Goal: Contribute content: Contribute content

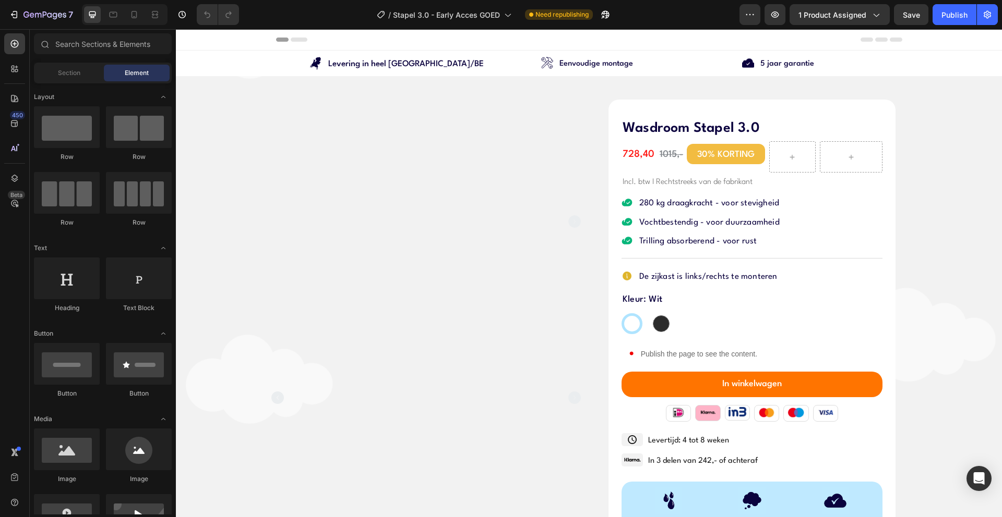
radio input "false"
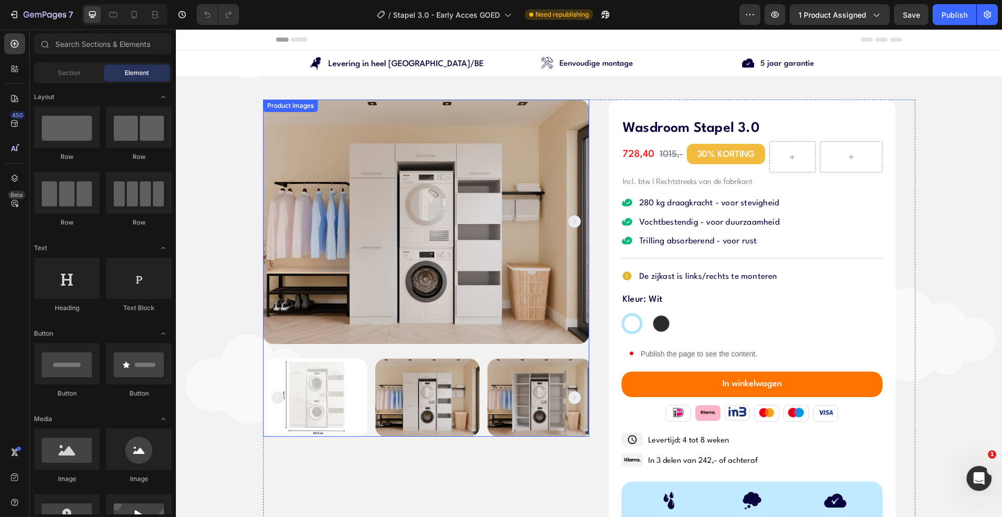
click at [568, 399] on icon "Carousel Next Arrow" at bounding box center [574, 398] width 13 height 13
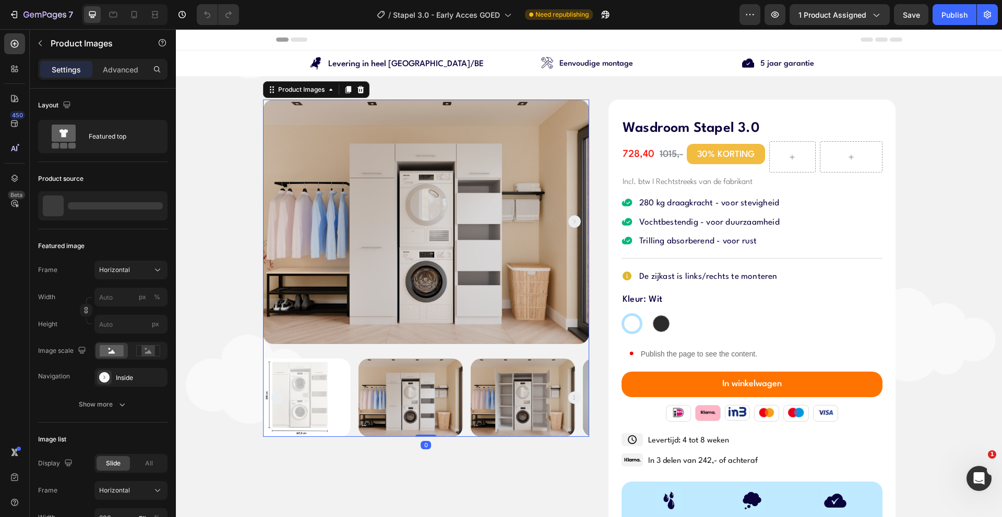
click at [568, 398] on icon "Carousel Next Arrow" at bounding box center [574, 398] width 13 height 13
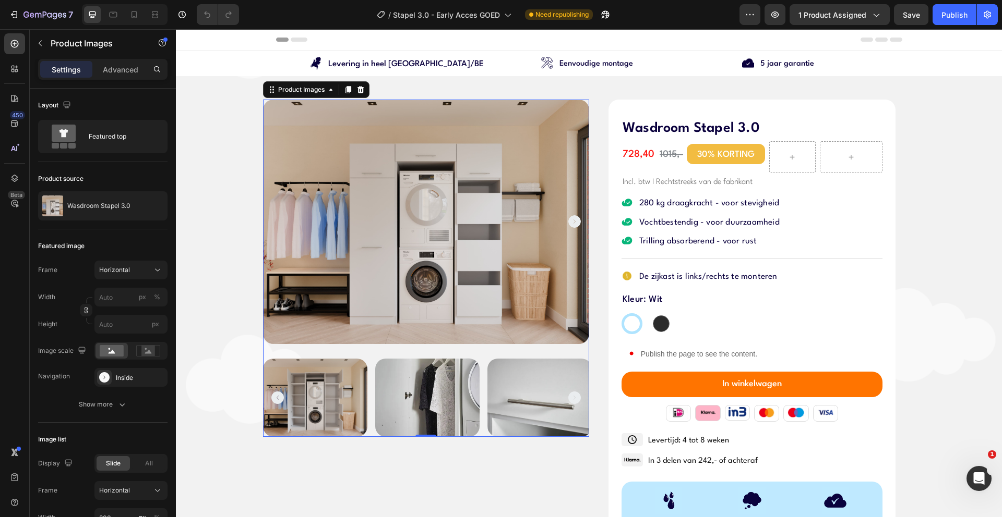
click at [568, 398] on icon "Carousel Next Arrow" at bounding box center [574, 398] width 13 height 13
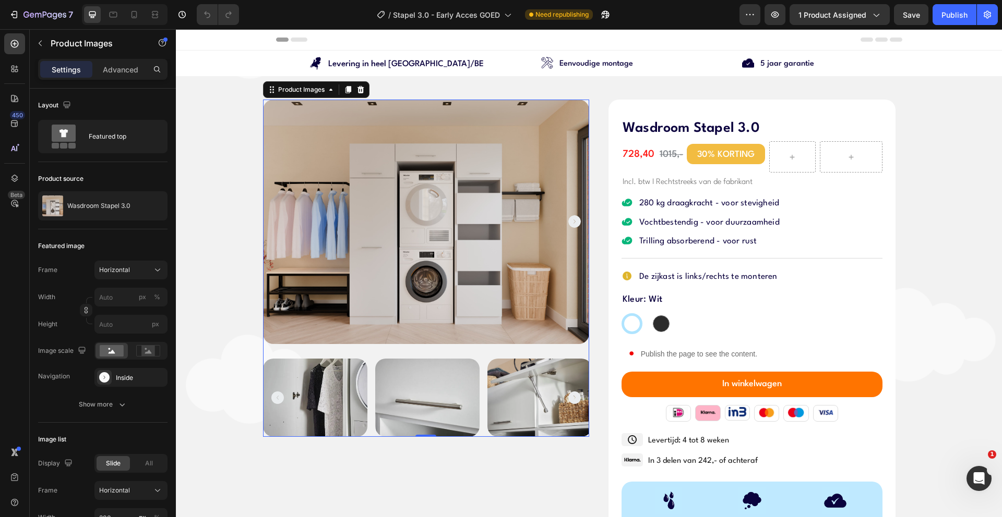
click at [568, 398] on icon "Carousel Next Arrow" at bounding box center [574, 398] width 13 height 13
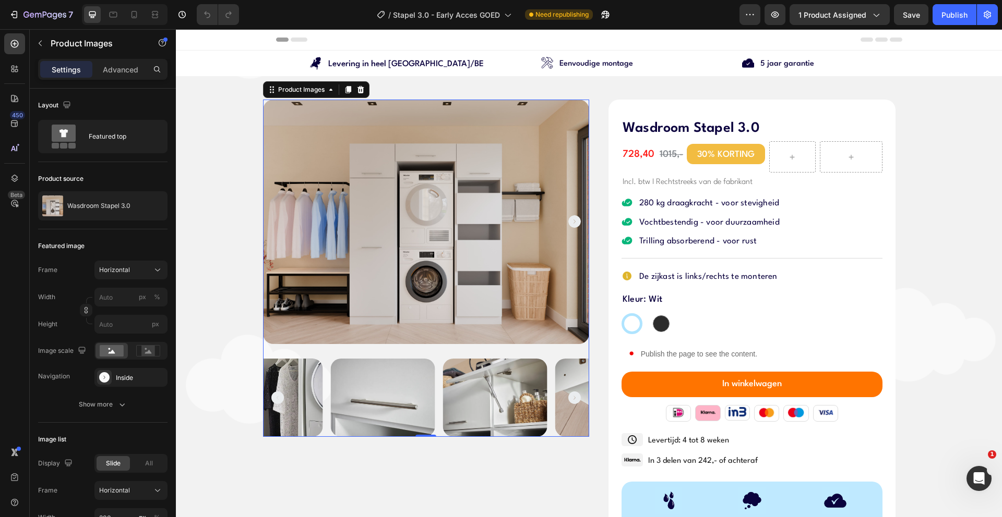
click at [568, 398] on icon "Carousel Next Arrow" at bounding box center [574, 398] width 13 height 13
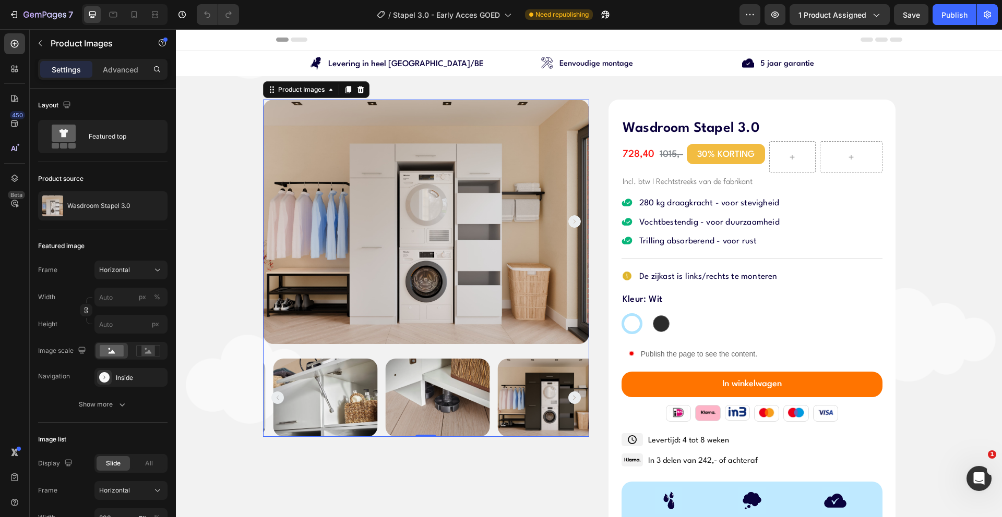
click at [568, 398] on icon "Carousel Next Arrow" at bounding box center [574, 398] width 13 height 13
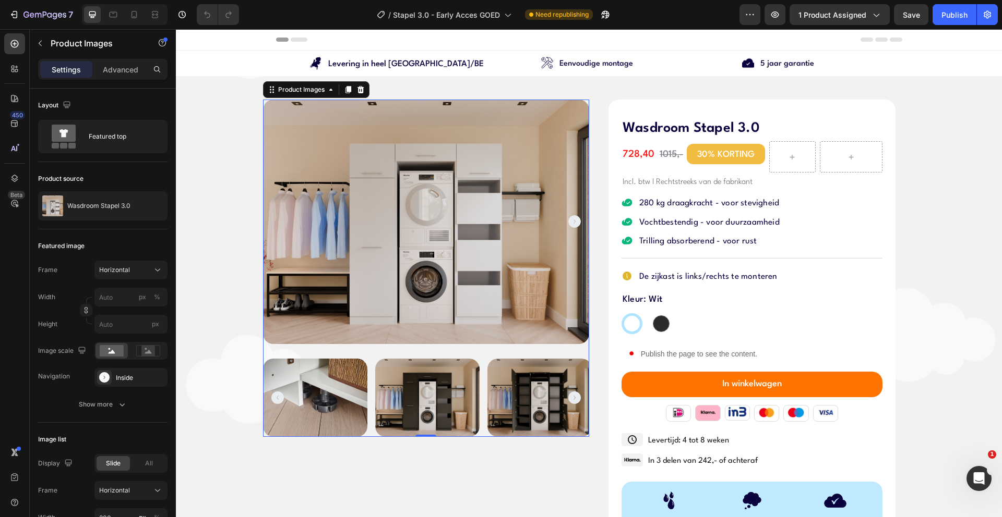
click at [568, 398] on icon "Carousel Next Arrow" at bounding box center [574, 398] width 13 height 13
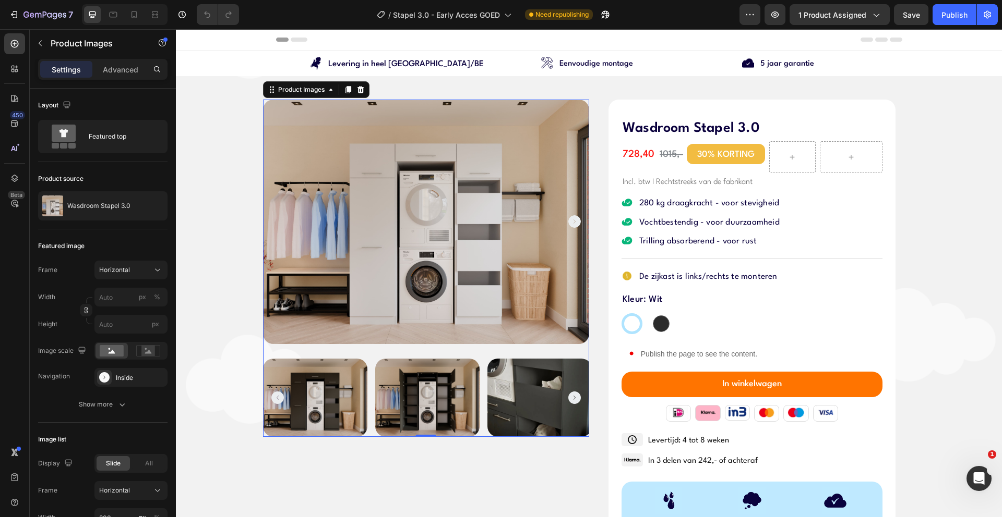
click at [568, 398] on icon "Carousel Next Arrow" at bounding box center [574, 398] width 13 height 13
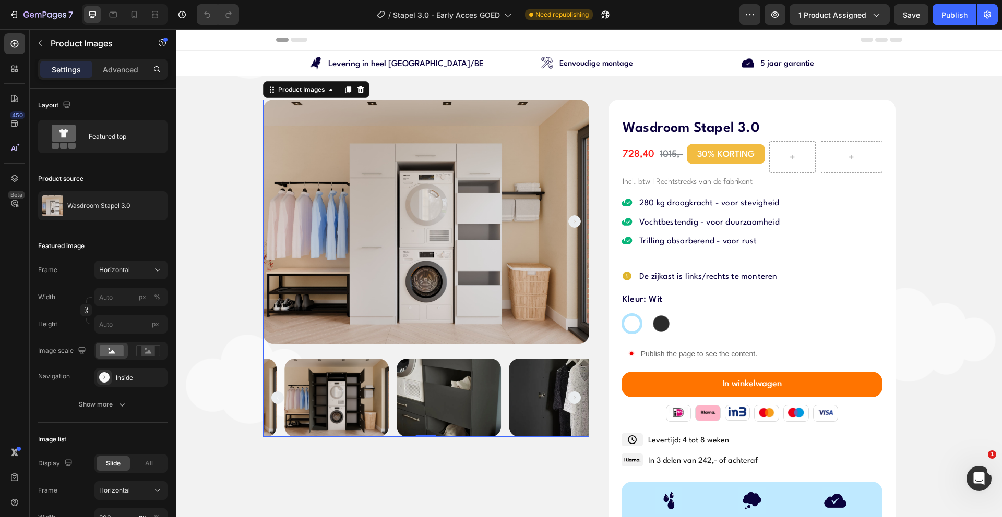
click at [568, 398] on icon "Carousel Next Arrow" at bounding box center [574, 398] width 13 height 13
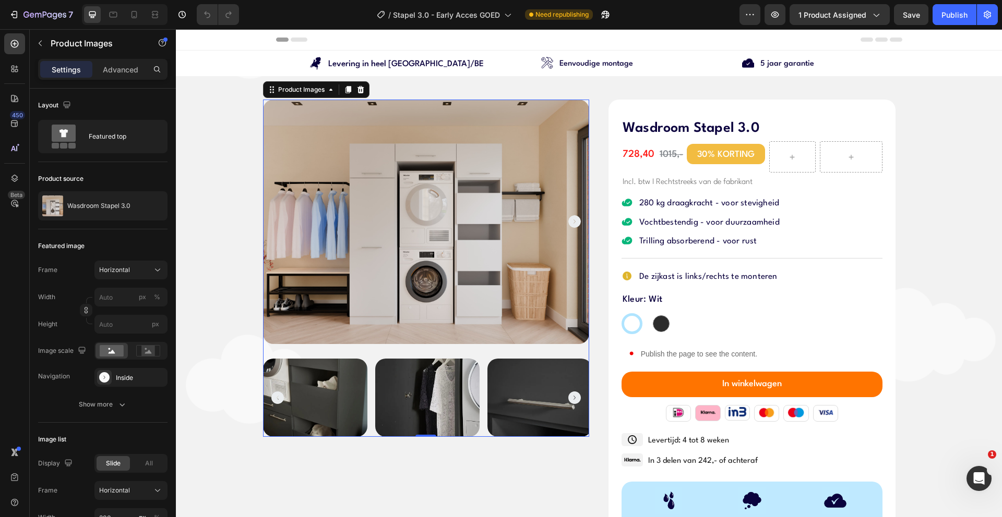
click at [568, 398] on icon "Carousel Next Arrow" at bounding box center [574, 398] width 13 height 13
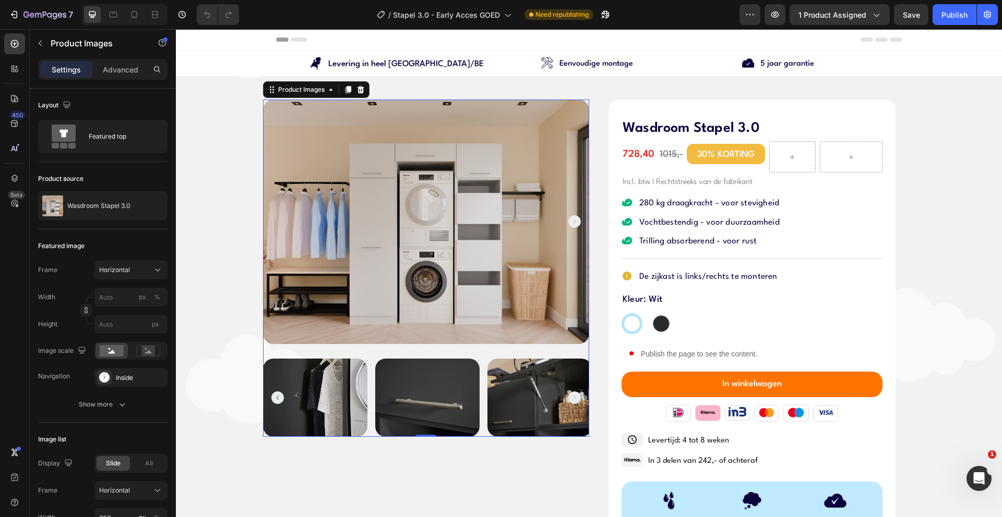
click at [568, 398] on icon "Carousel Next Arrow" at bounding box center [574, 398] width 13 height 13
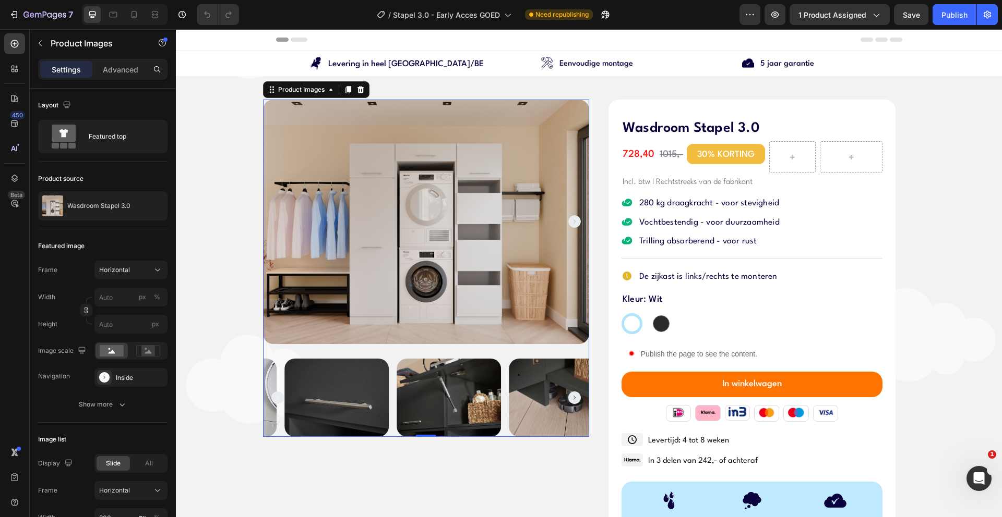
click at [568, 398] on icon "Carousel Next Arrow" at bounding box center [574, 398] width 13 height 13
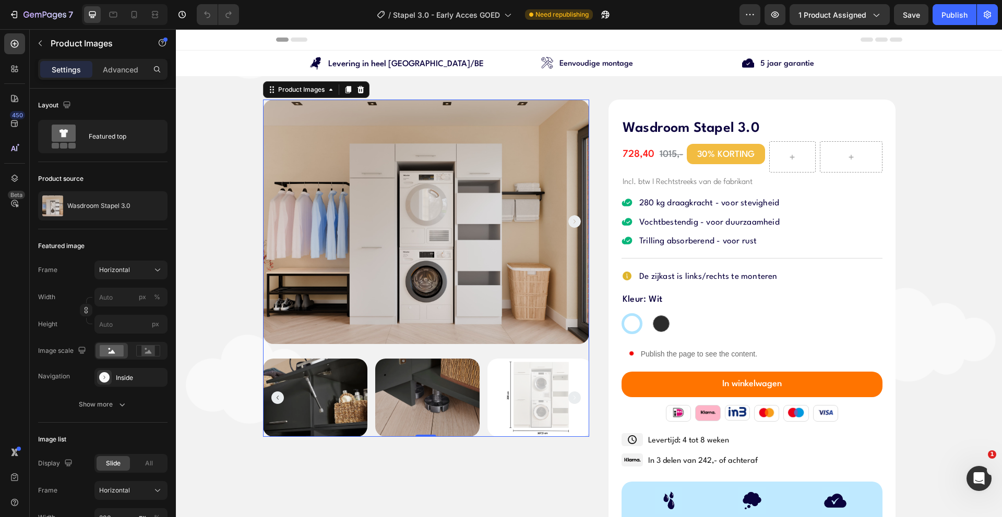
click at [568, 398] on icon "Carousel Next Arrow" at bounding box center [574, 398] width 13 height 13
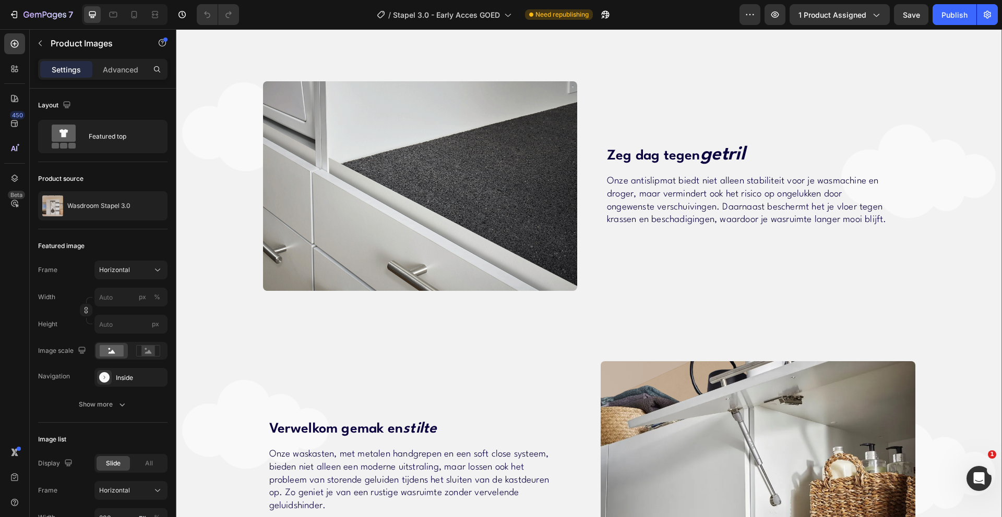
scroll to position [1326, 0]
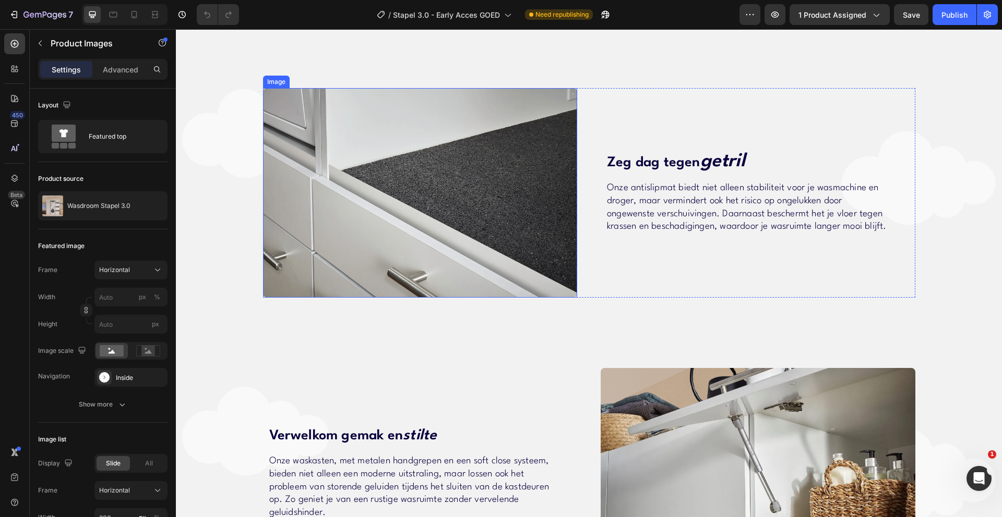
click at [441, 215] on img at bounding box center [420, 193] width 315 height 210
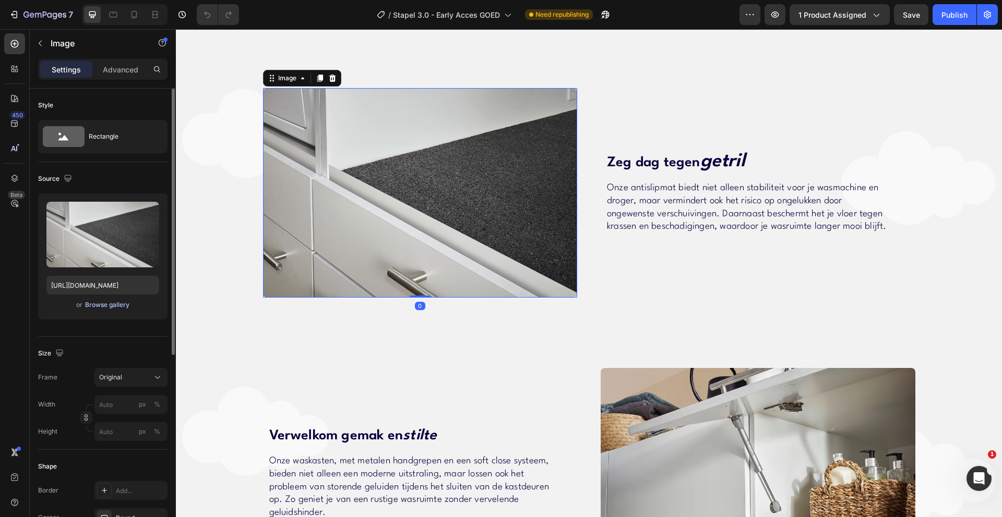
click at [102, 306] on div "Browse gallery" at bounding box center [107, 304] width 44 height 9
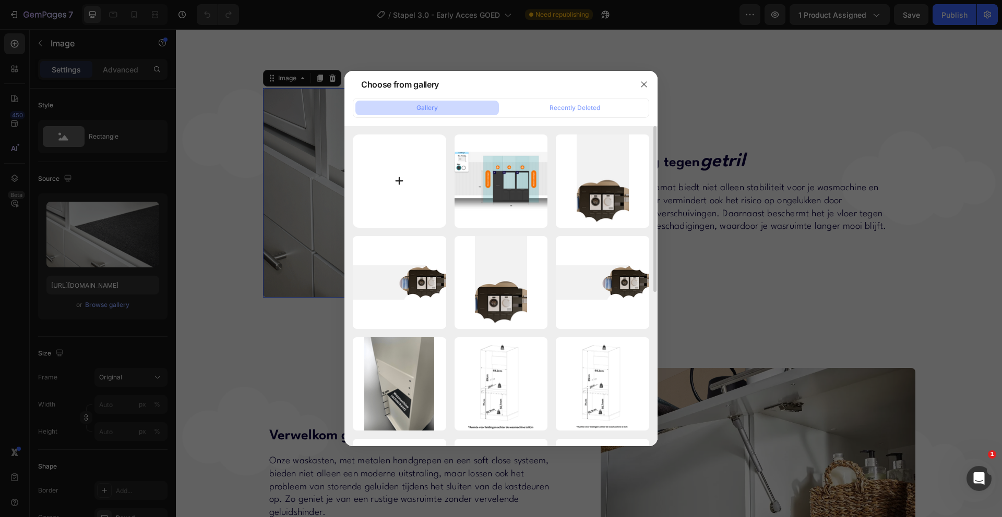
click at [399, 182] on input "file" at bounding box center [399, 181] width 93 height 93
type input "C:\fakepath\Voetje_01 (1) (1).webp"
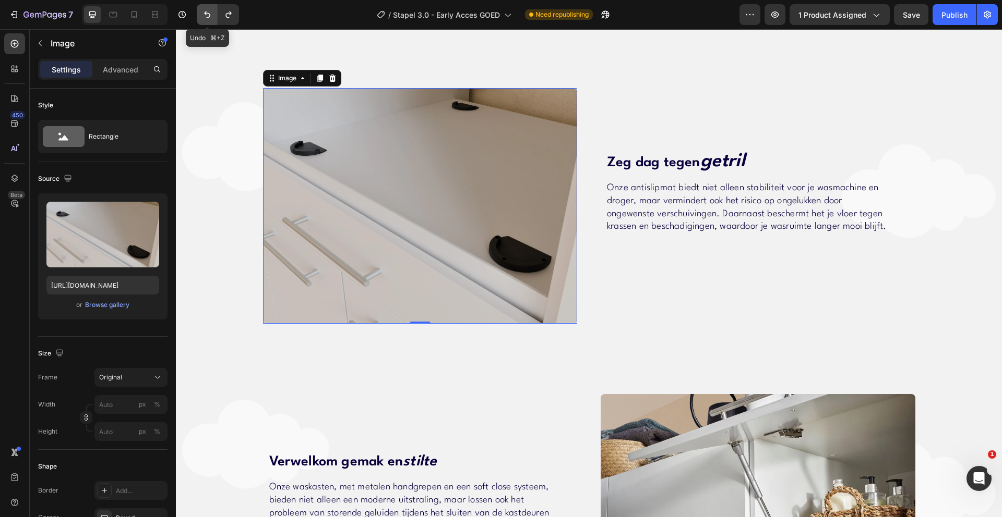
click at [208, 10] on icon "Undo/Redo" at bounding box center [207, 14] width 10 height 10
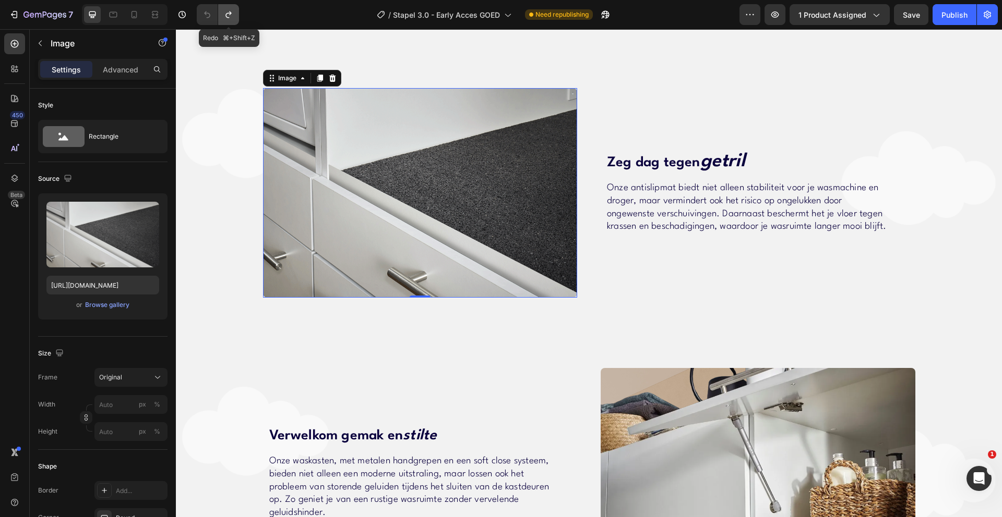
click at [227, 18] on icon "Undo/Redo" at bounding box center [228, 14] width 10 height 10
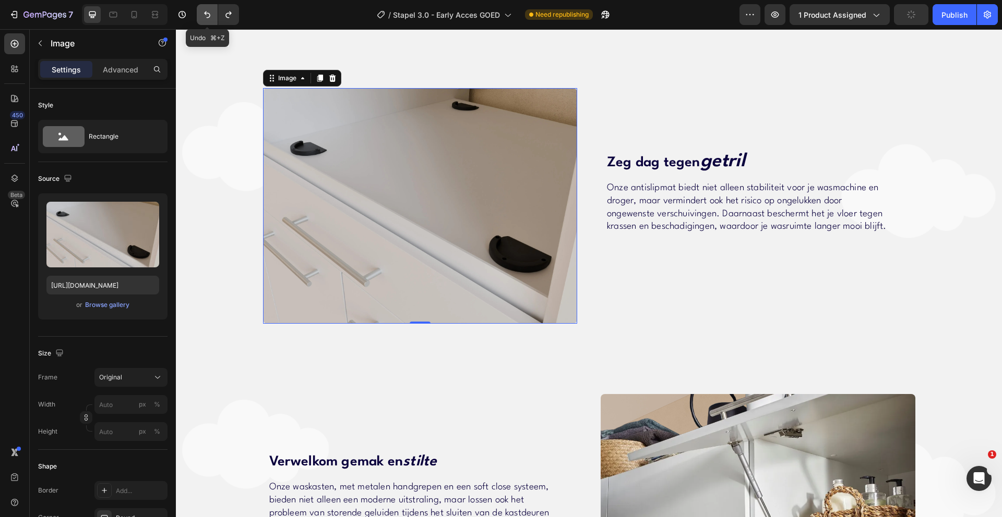
click at [203, 16] on icon "Undo/Redo" at bounding box center [207, 14] width 10 height 10
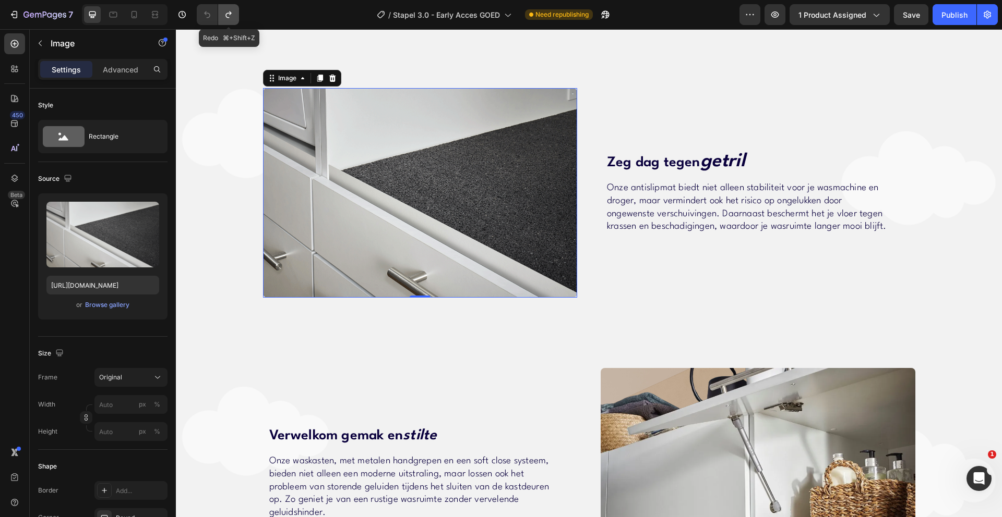
click at [235, 21] on button "Undo/Redo" at bounding box center [228, 14] width 21 height 21
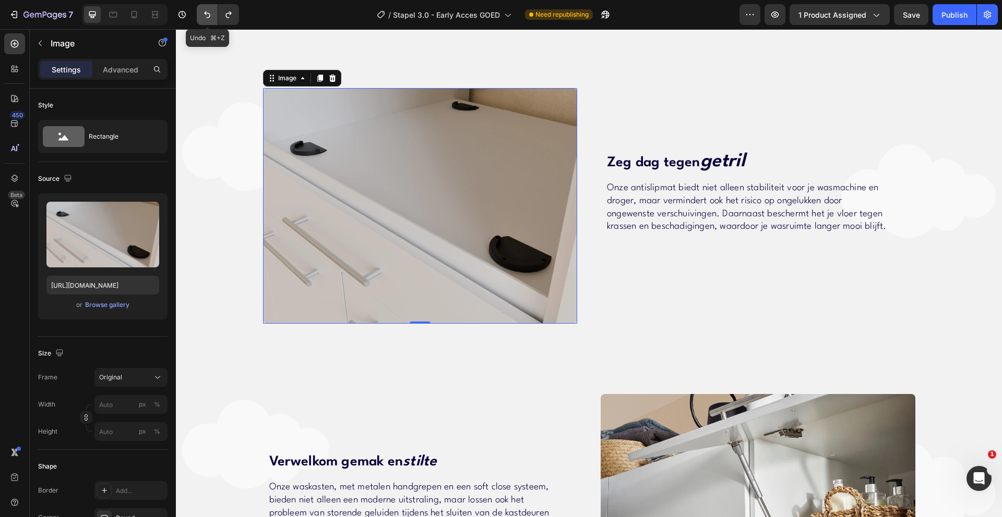
click at [212, 15] on icon "Undo/Redo" at bounding box center [207, 14] width 10 height 10
type input "[URL][DOMAIN_NAME]"
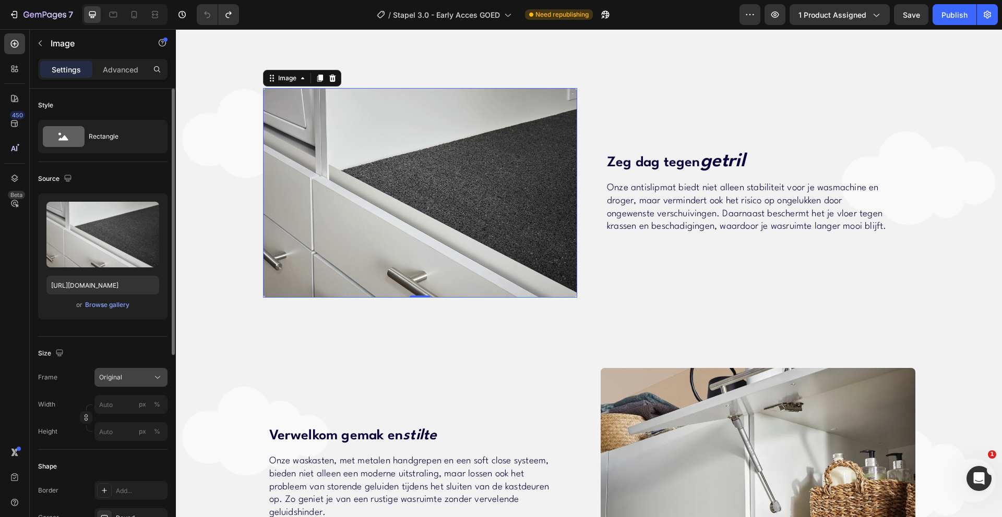
click at [136, 383] on button "Original" at bounding box center [130, 377] width 73 height 19
click at [138, 377] on div "Original" at bounding box center [124, 377] width 51 height 9
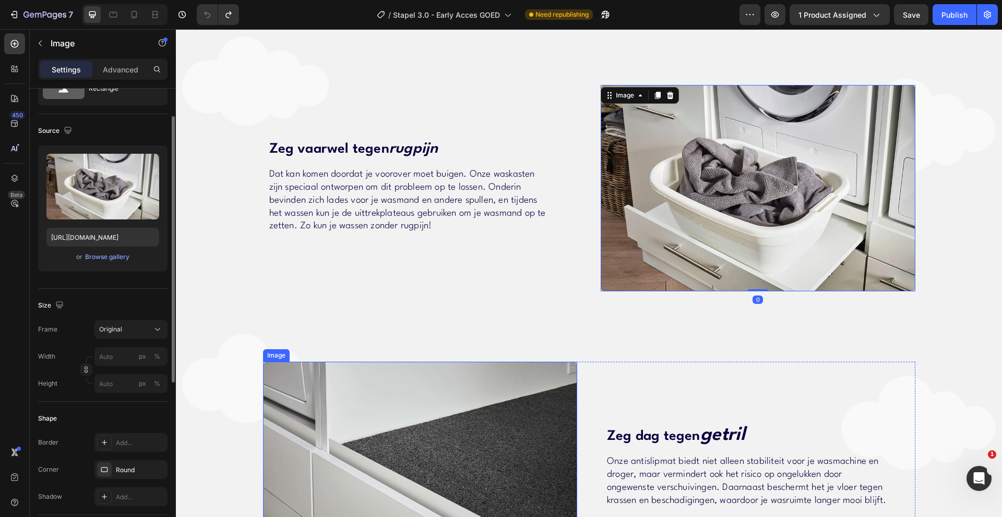
scroll to position [1346, 0]
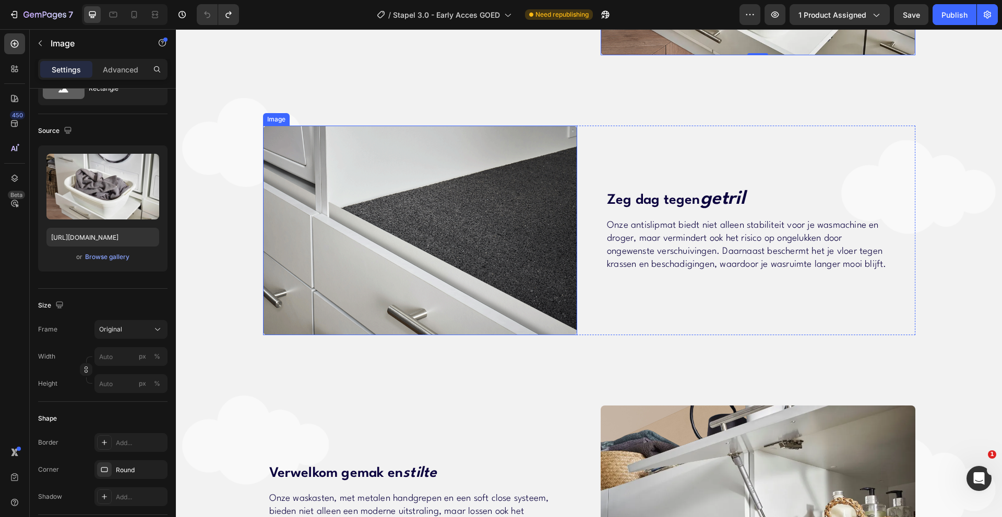
drag, startPoint x: 428, startPoint y: 227, endPoint x: 404, endPoint y: 195, distance: 40.6
click at [428, 227] on img at bounding box center [420, 231] width 315 height 210
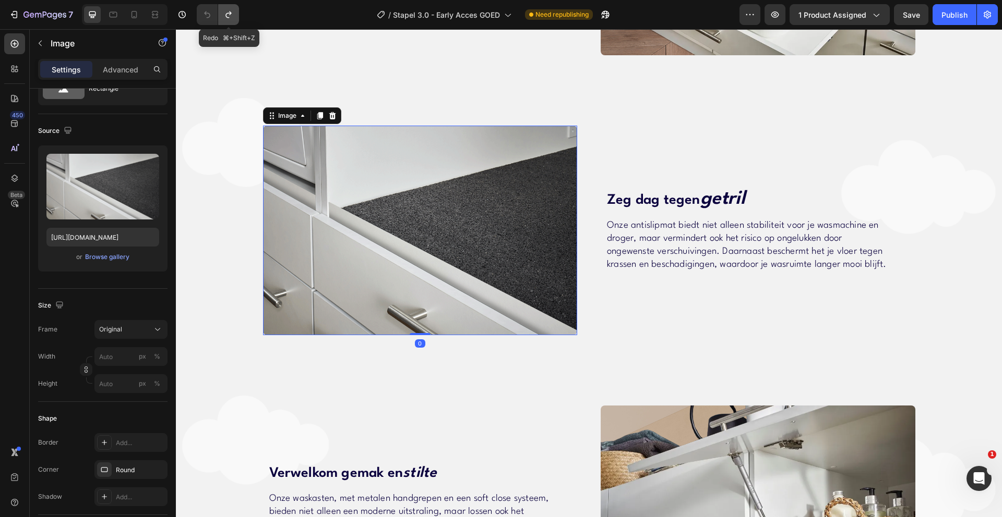
click at [235, 19] on button "Undo/Redo" at bounding box center [228, 14] width 21 height 21
type input "[URL][DOMAIN_NAME]"
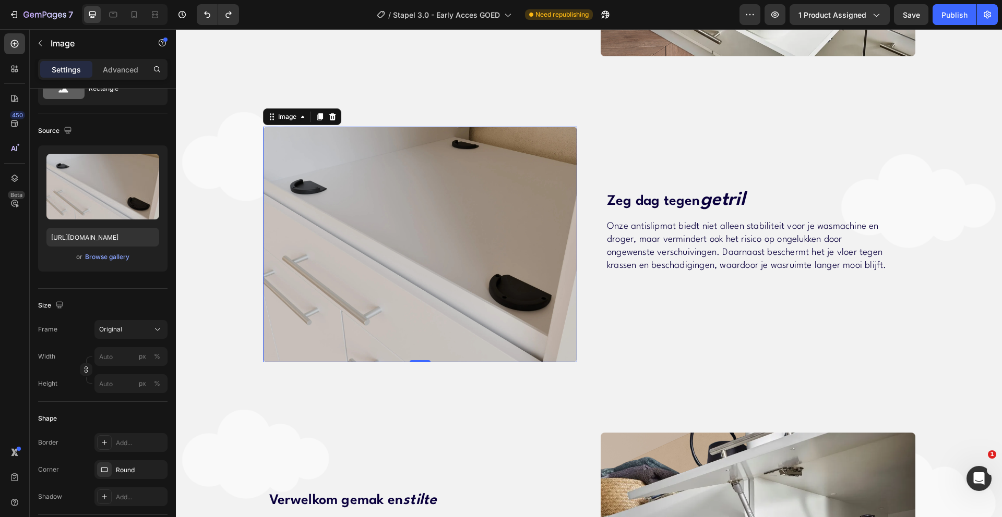
scroll to position [1291, 0]
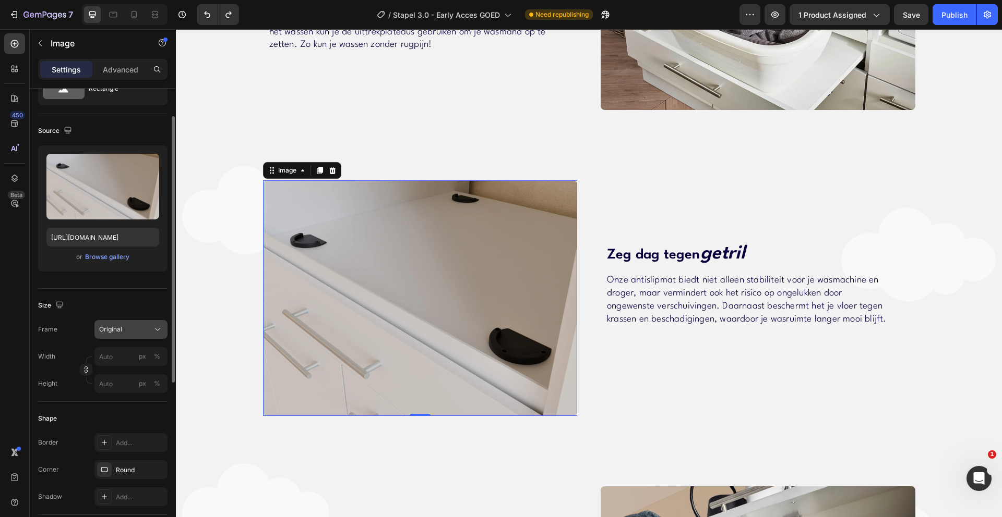
click at [128, 334] on div "Original" at bounding box center [131, 329] width 64 height 10
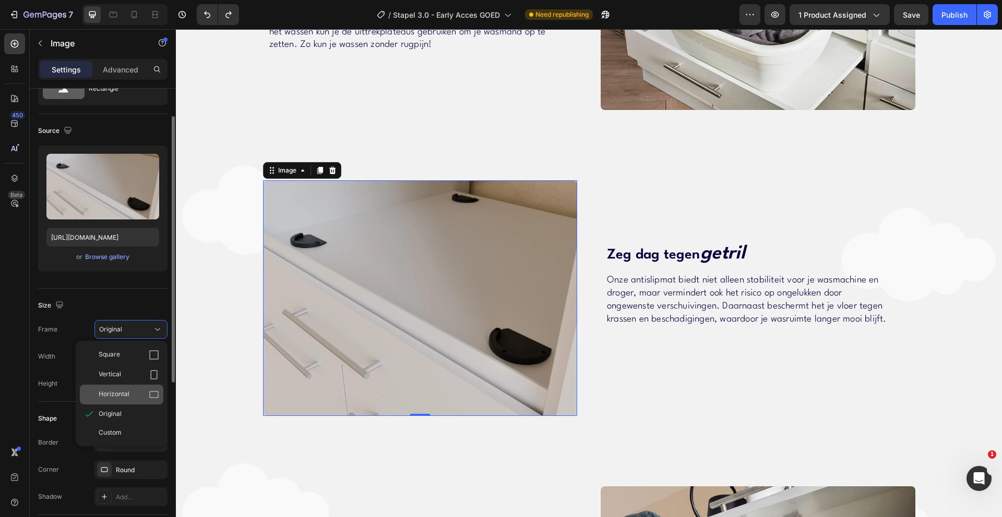
click at [141, 391] on div "Horizontal" at bounding box center [129, 395] width 61 height 10
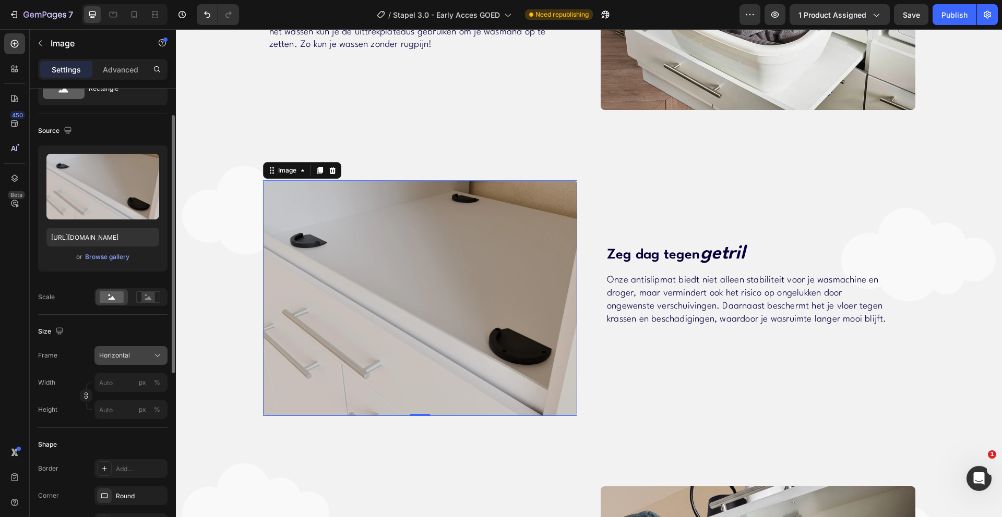
click at [136, 353] on div "Horizontal" at bounding box center [124, 355] width 51 height 9
click at [129, 396] on div "Vertical" at bounding box center [129, 401] width 61 height 10
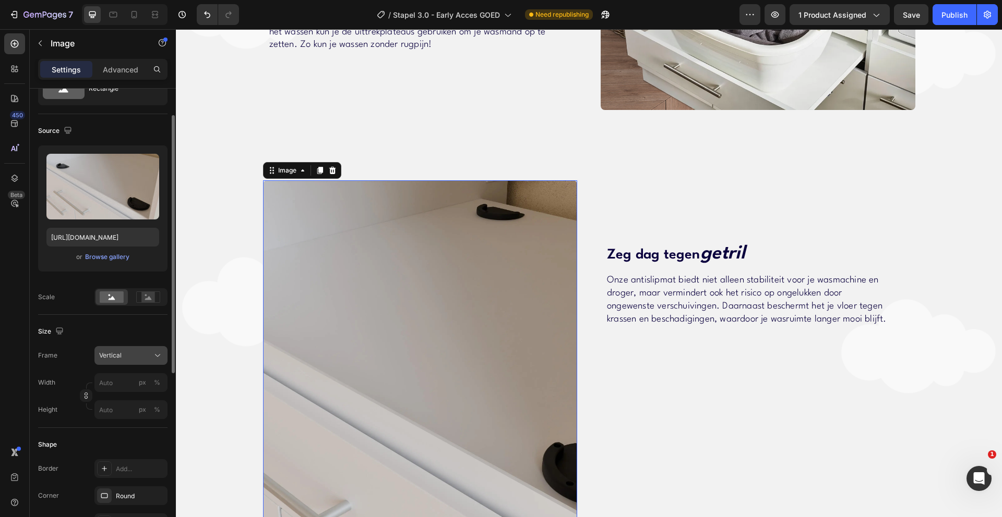
click at [128, 354] on div "Vertical" at bounding box center [124, 355] width 51 height 9
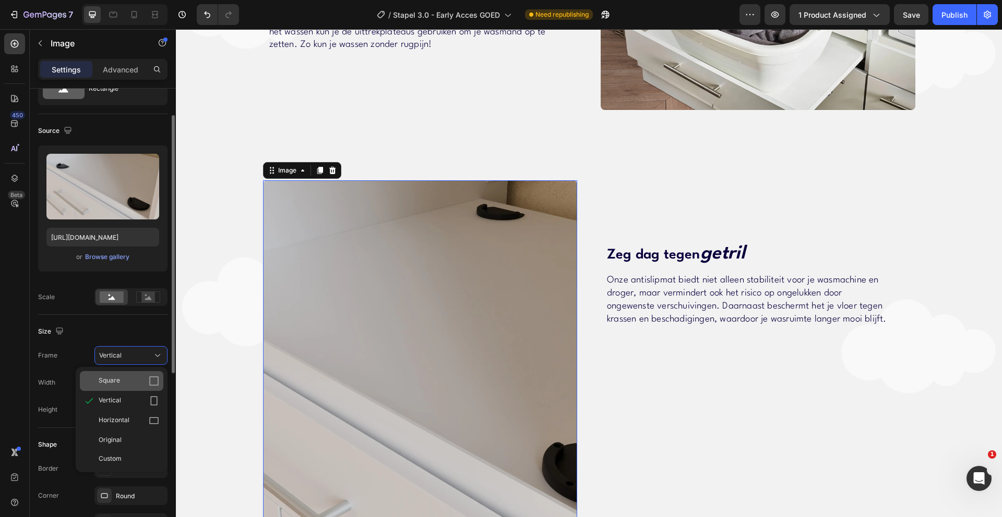
click at [138, 382] on div "Square" at bounding box center [129, 381] width 61 height 10
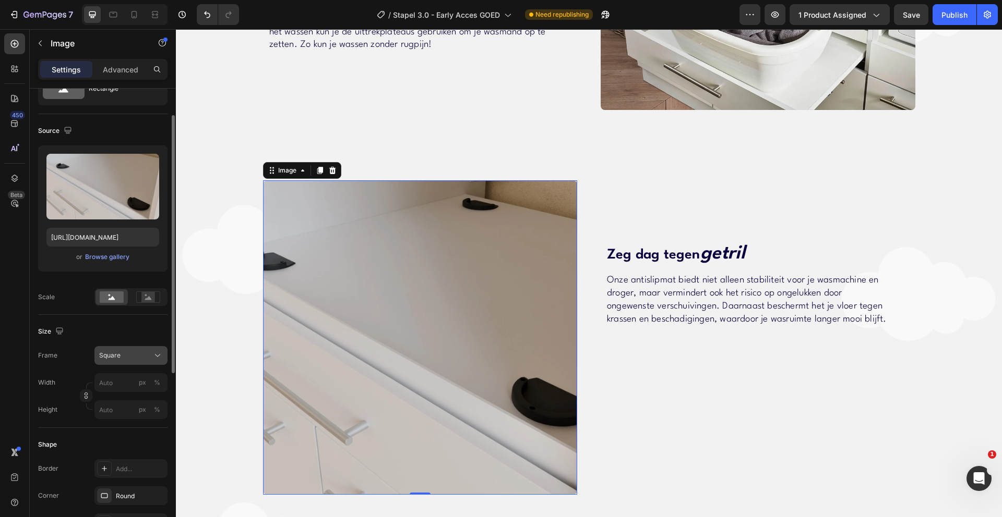
click at [139, 356] on div "Square" at bounding box center [124, 355] width 51 height 9
click at [123, 425] on span "Horizontal" at bounding box center [114, 421] width 31 height 10
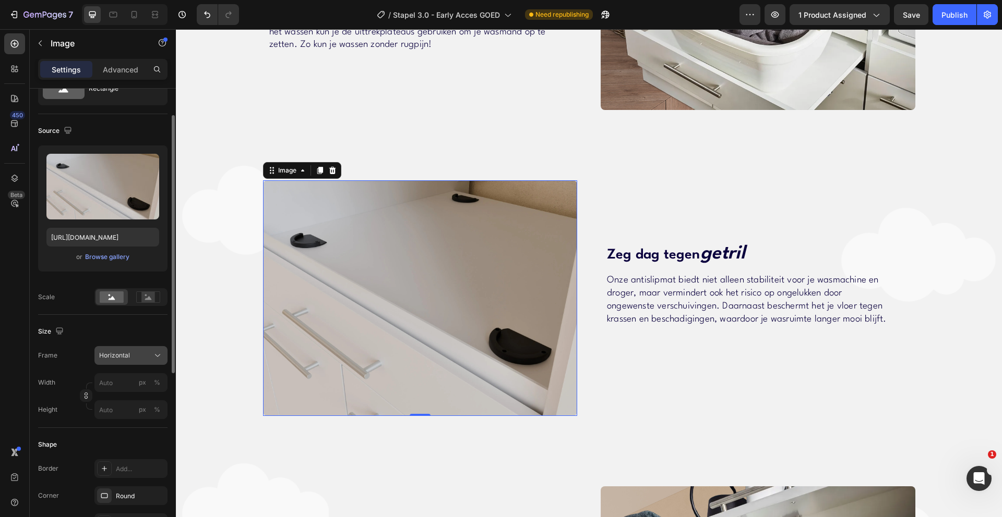
click at [129, 357] on span "Horizontal" at bounding box center [114, 355] width 31 height 9
click at [127, 447] on div "Original" at bounding box center [121, 440] width 83 height 19
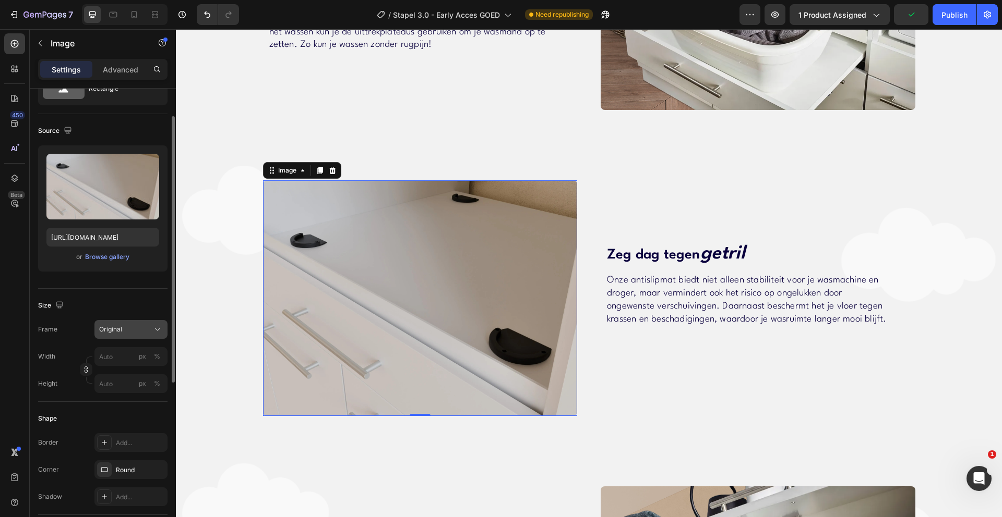
click at [129, 334] on div "Original" at bounding box center [131, 329] width 64 height 10
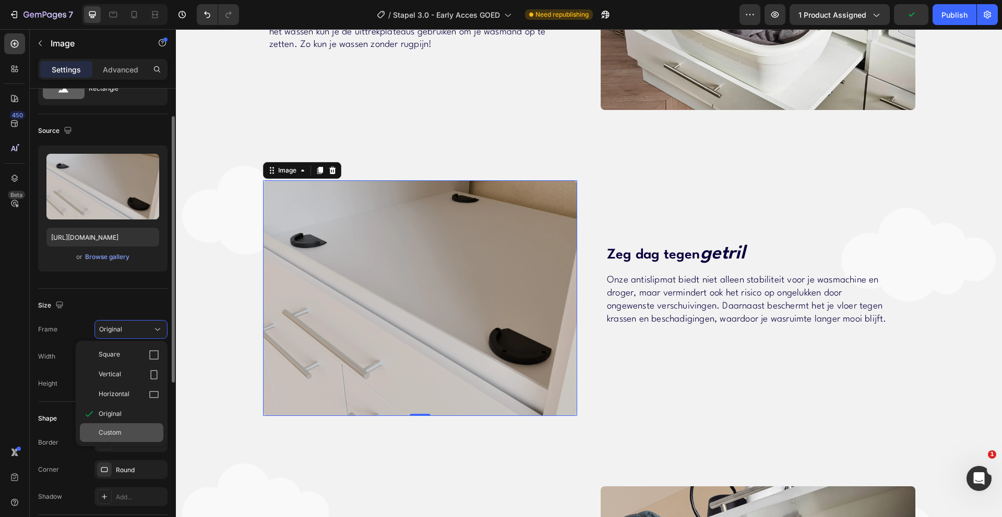
click at [130, 437] on div "Custom" at bounding box center [129, 432] width 61 height 9
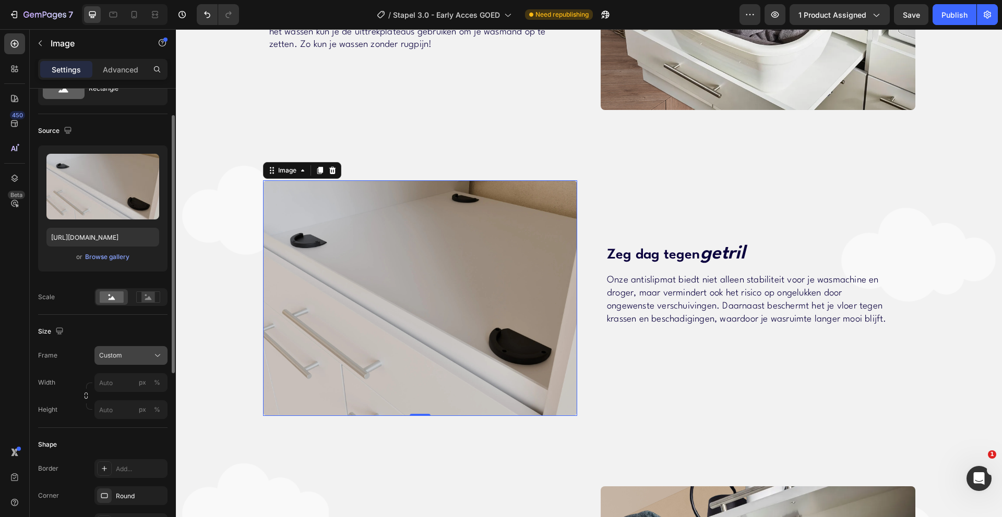
click at [138, 356] on div "Custom" at bounding box center [124, 355] width 51 height 9
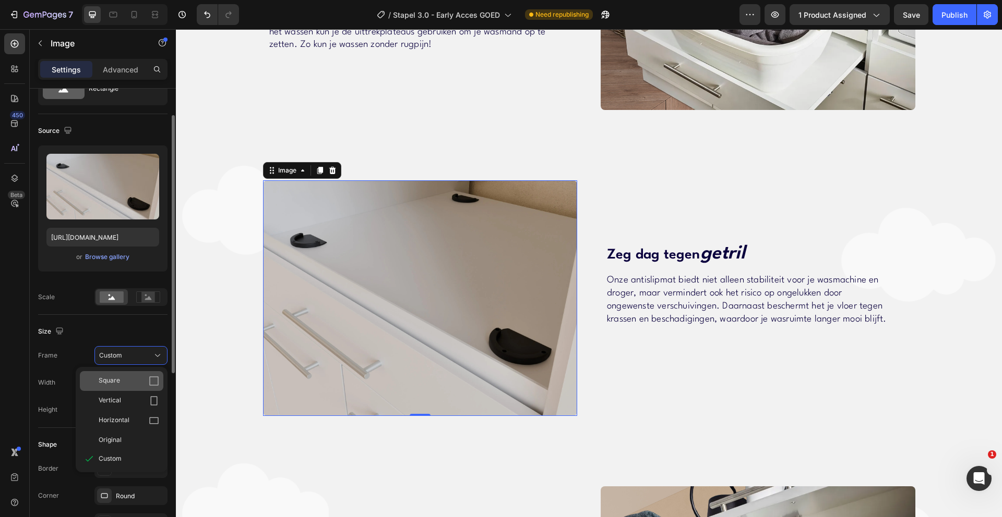
click at [124, 378] on div "Square" at bounding box center [129, 381] width 61 height 10
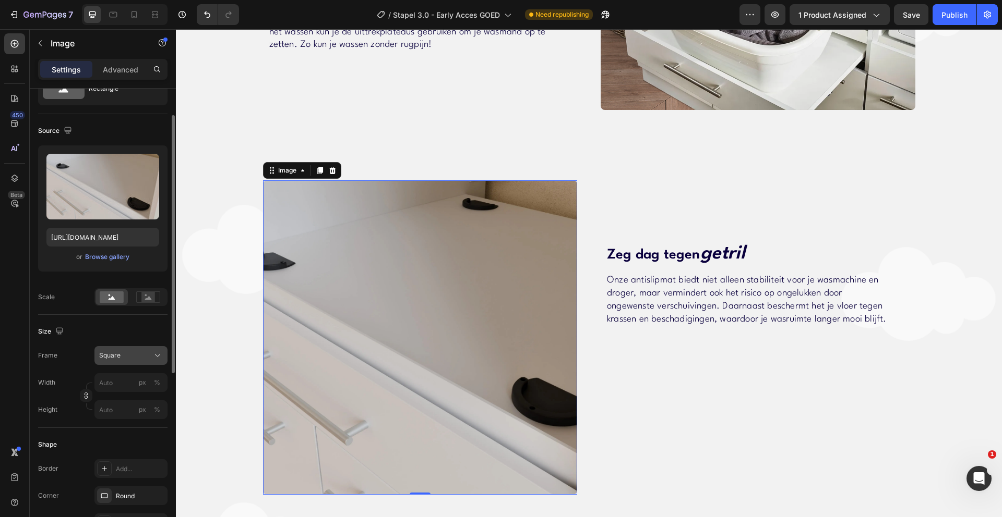
click at [136, 358] on div "Square" at bounding box center [124, 355] width 51 height 9
click at [201, 20] on button "Undo/Redo" at bounding box center [207, 14] width 21 height 21
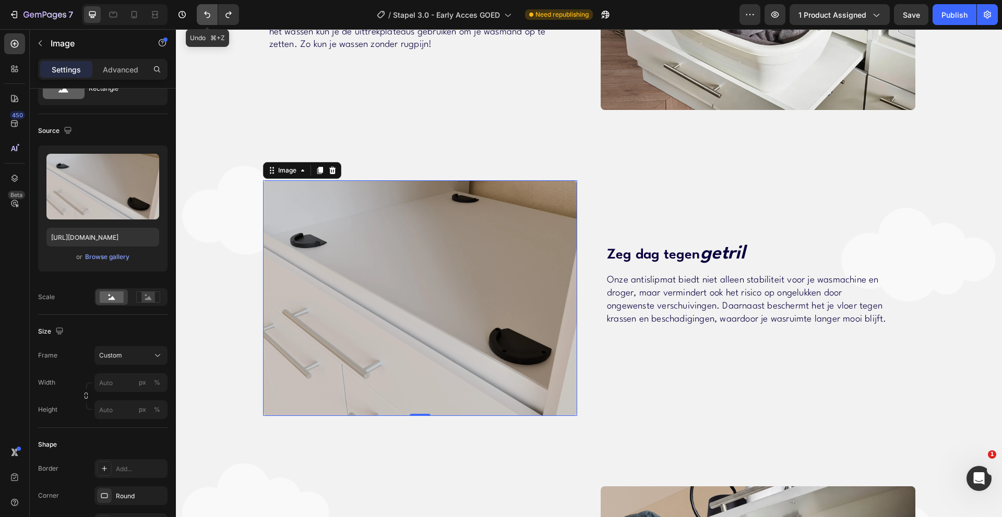
click at [201, 20] on button "Undo/Redo" at bounding box center [207, 14] width 21 height 21
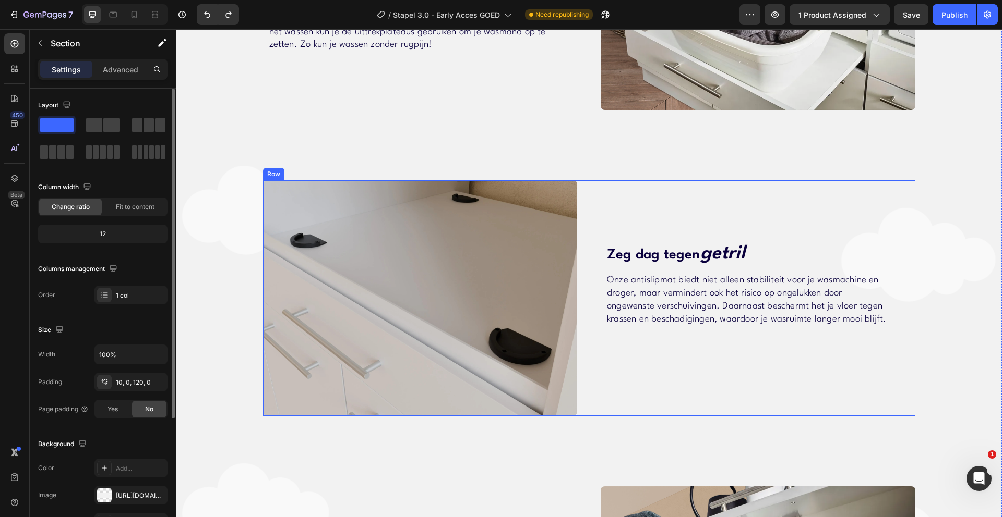
scroll to position [1124, 0]
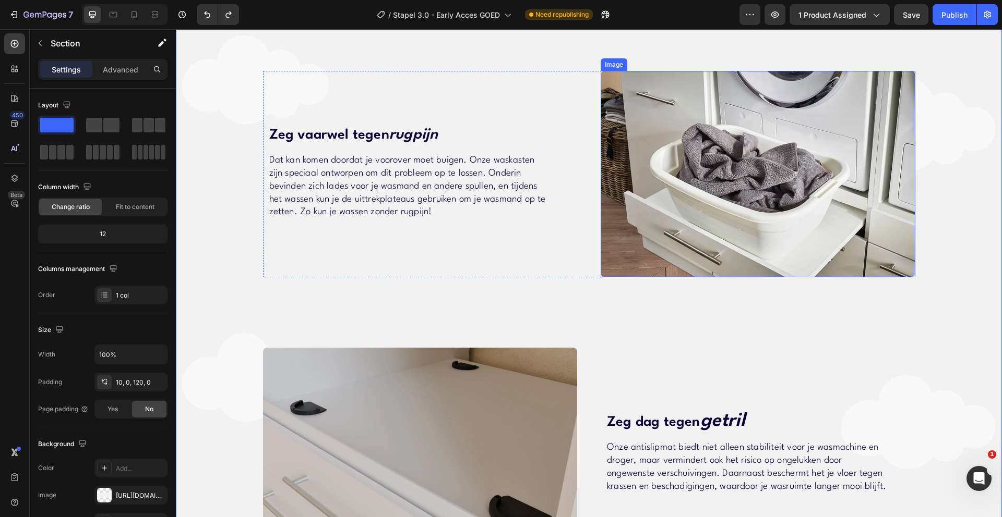
click at [751, 173] on img at bounding box center [757, 174] width 315 height 207
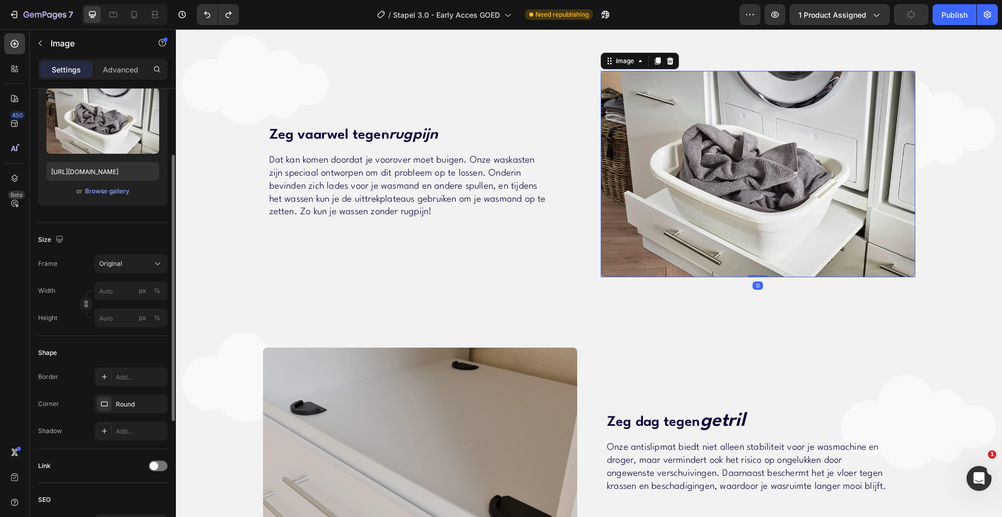
scroll to position [167, 0]
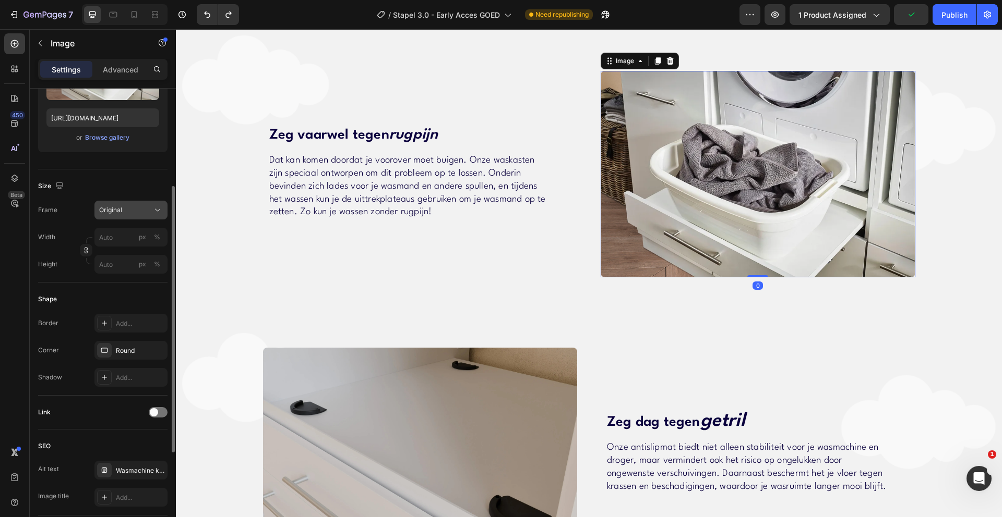
click at [122, 213] on div "Original" at bounding box center [124, 210] width 51 height 9
click at [125, 187] on div "Size" at bounding box center [102, 186] width 129 height 17
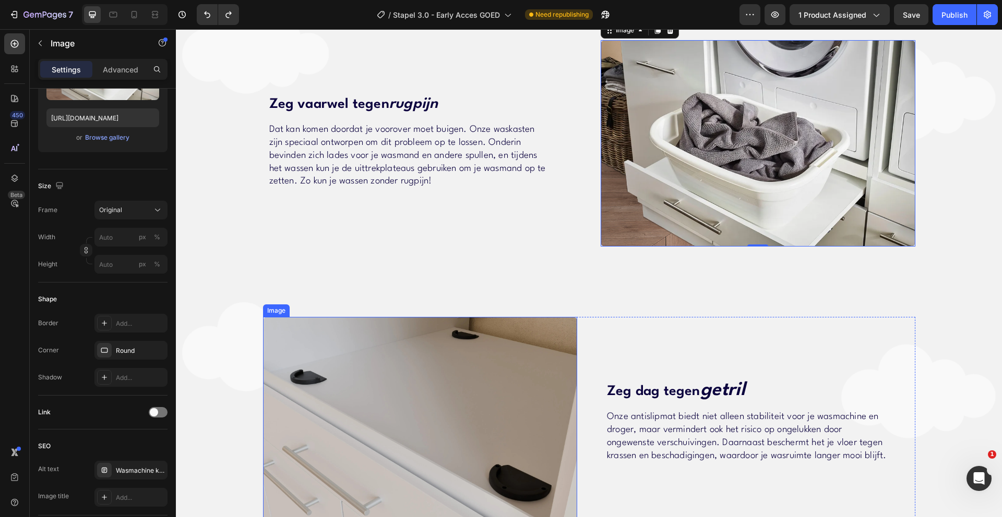
click at [361, 365] on img at bounding box center [420, 435] width 315 height 236
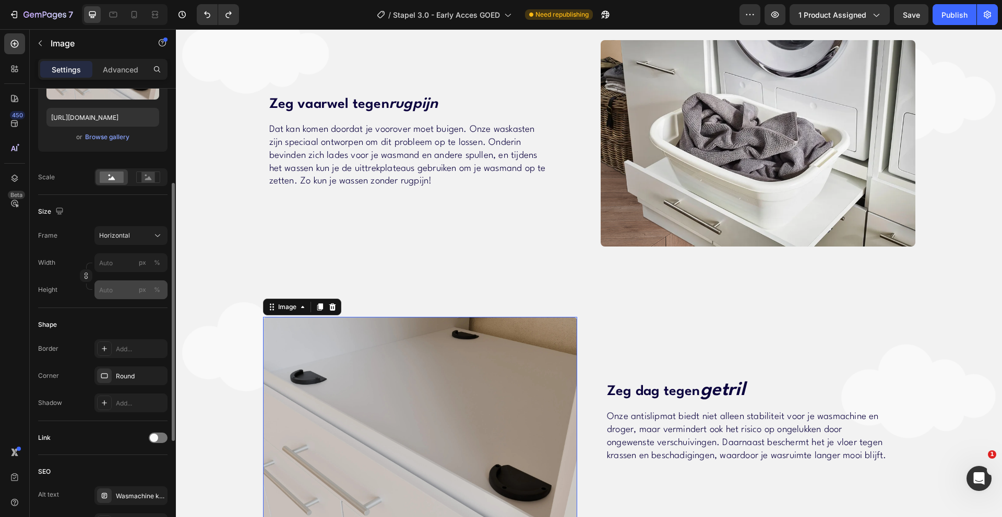
scroll to position [174, 0]
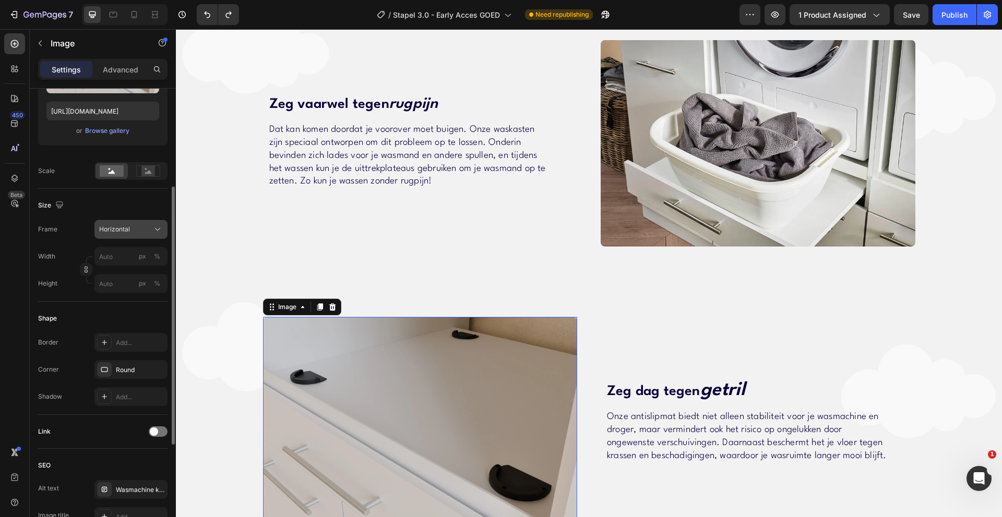
click at [127, 236] on button "Horizontal" at bounding box center [130, 229] width 73 height 19
click at [128, 328] on div "Custom" at bounding box center [129, 332] width 61 height 9
click at [122, 261] on input "px %" at bounding box center [130, 256] width 73 height 19
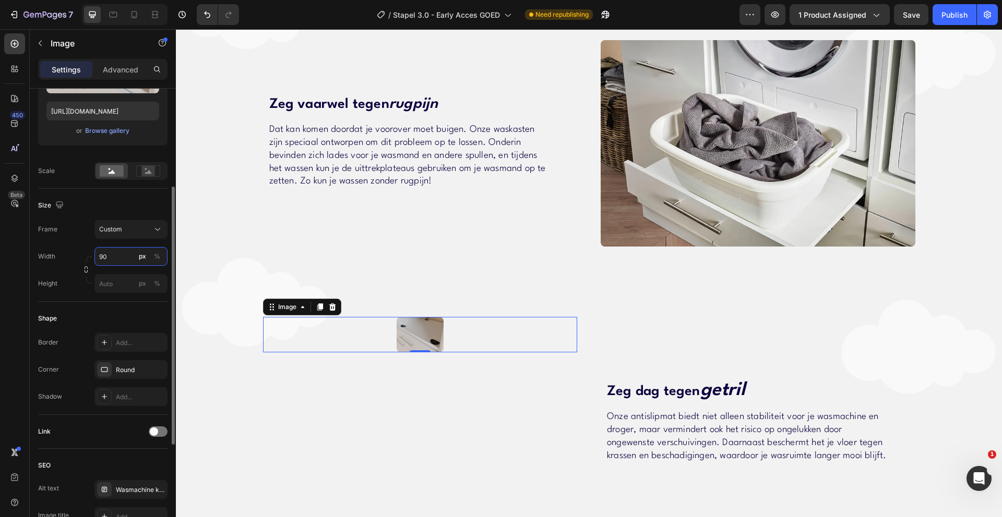
type input "9"
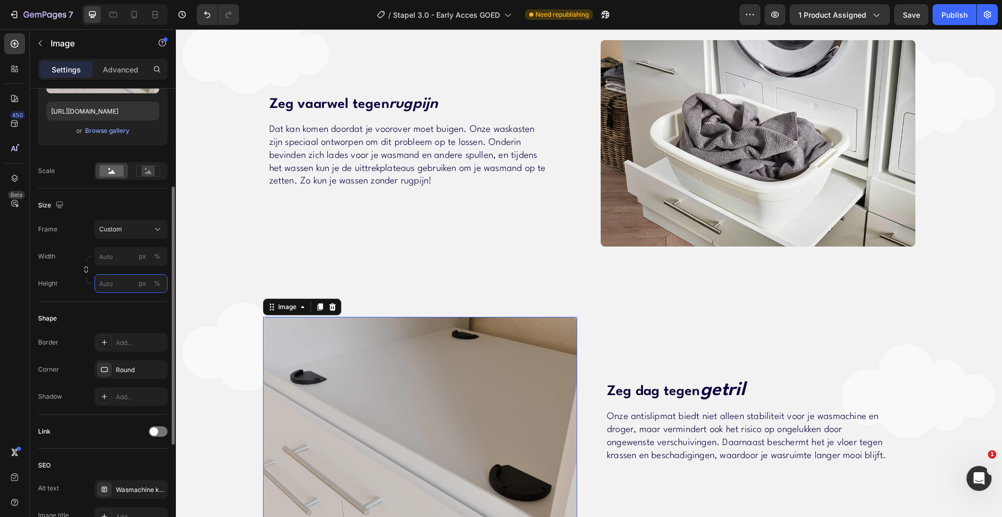
click at [114, 282] on input "px %" at bounding box center [130, 283] width 73 height 19
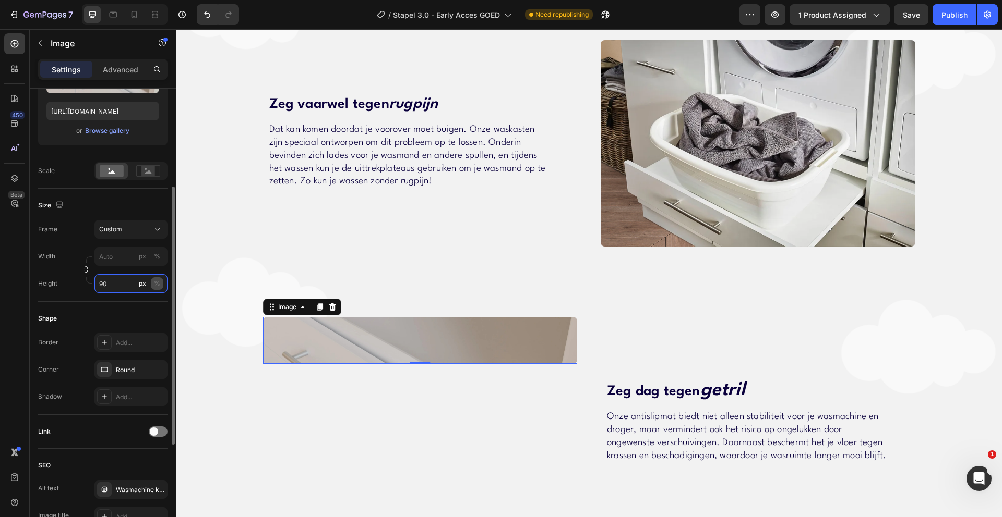
type input "90"
click at [158, 282] on div "%" at bounding box center [157, 283] width 6 height 9
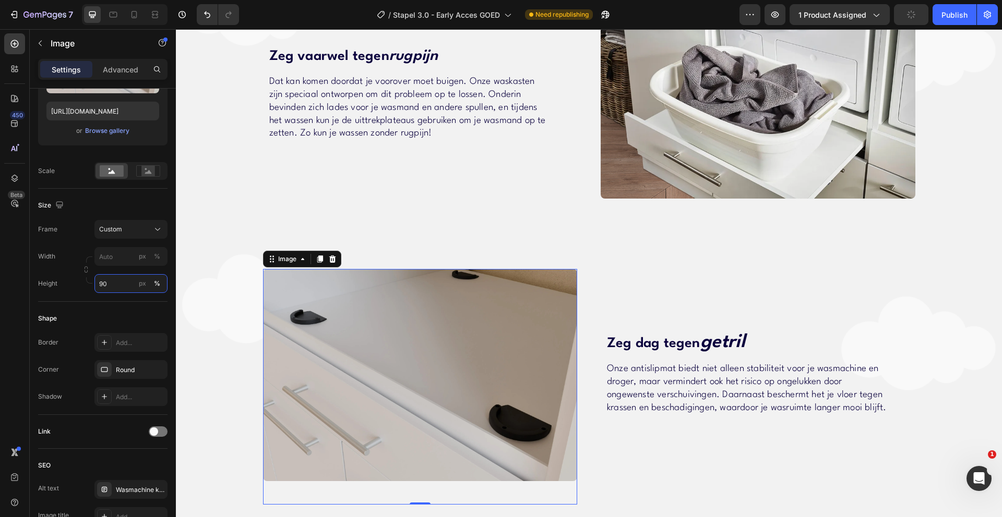
scroll to position [1250, 0]
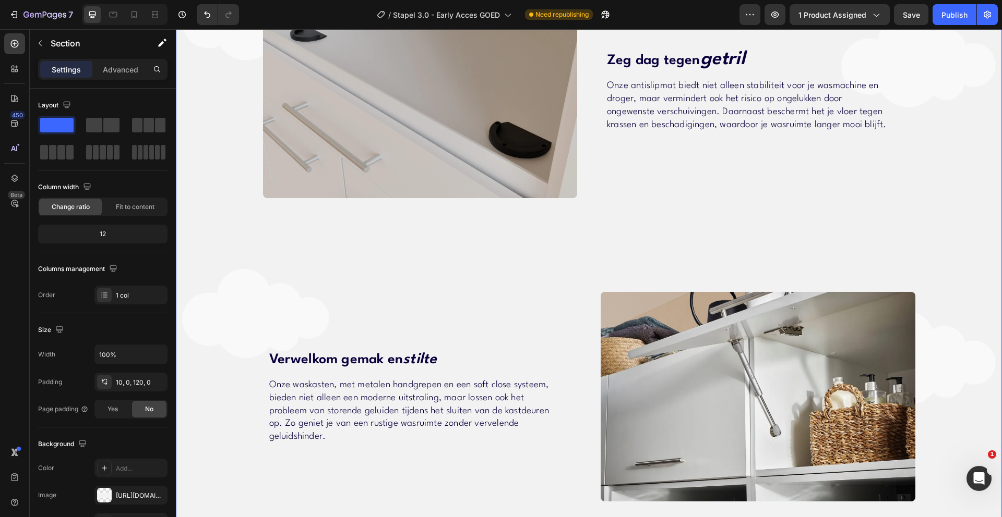
scroll to position [1326, 0]
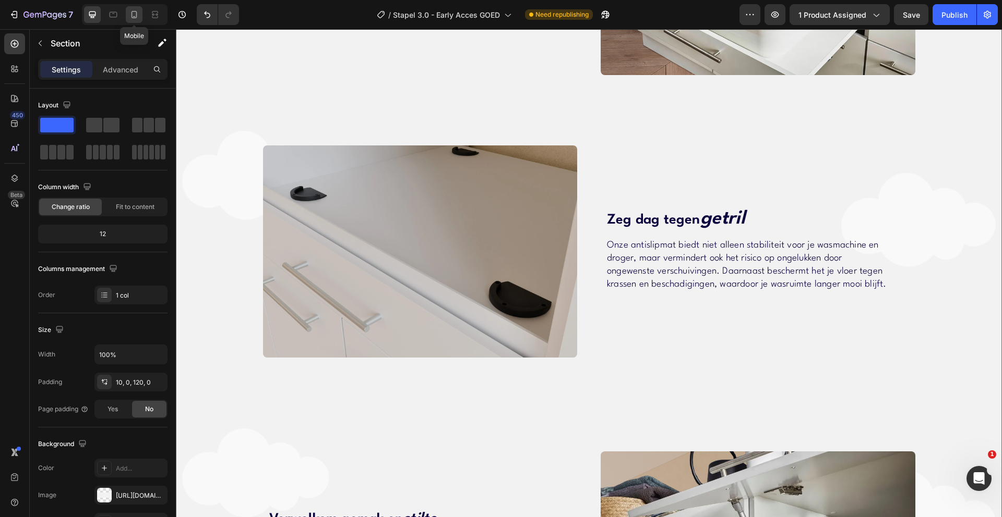
click at [138, 18] on icon at bounding box center [134, 14] width 10 height 10
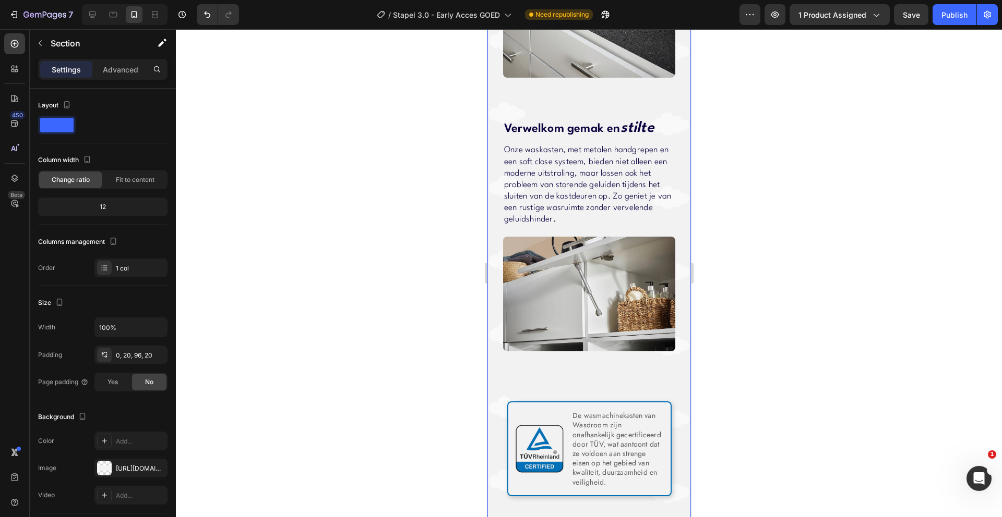
scroll to position [2081, 0]
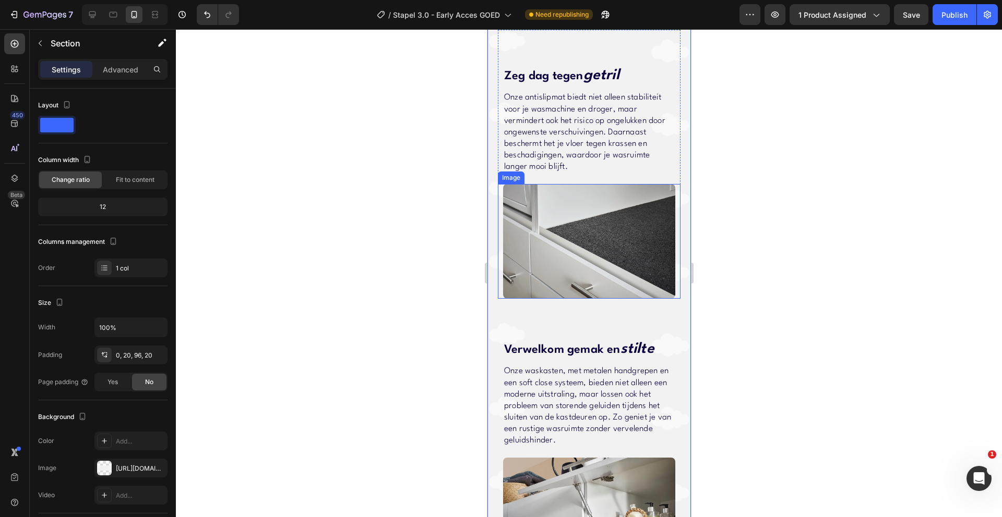
click at [578, 292] on img at bounding box center [588, 241] width 172 height 115
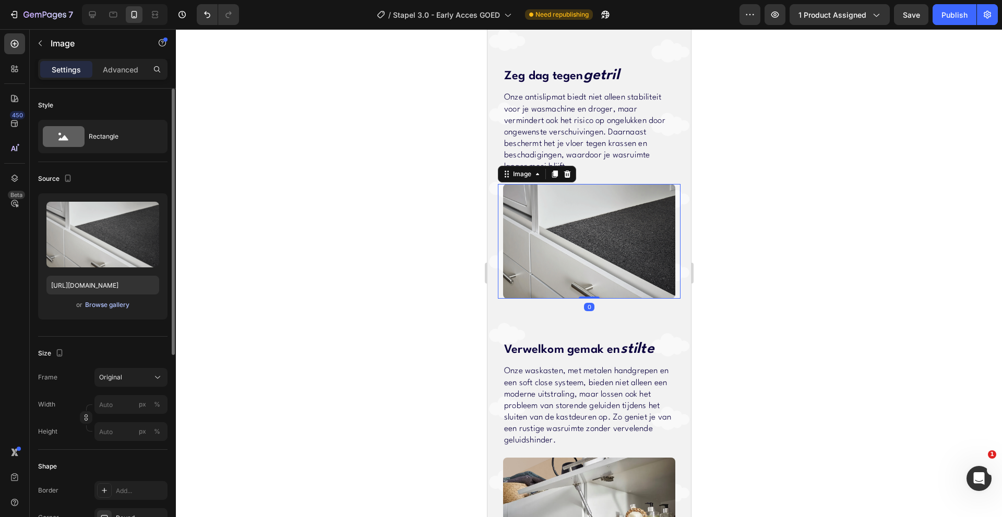
click at [92, 302] on div "Browse gallery" at bounding box center [107, 304] width 44 height 9
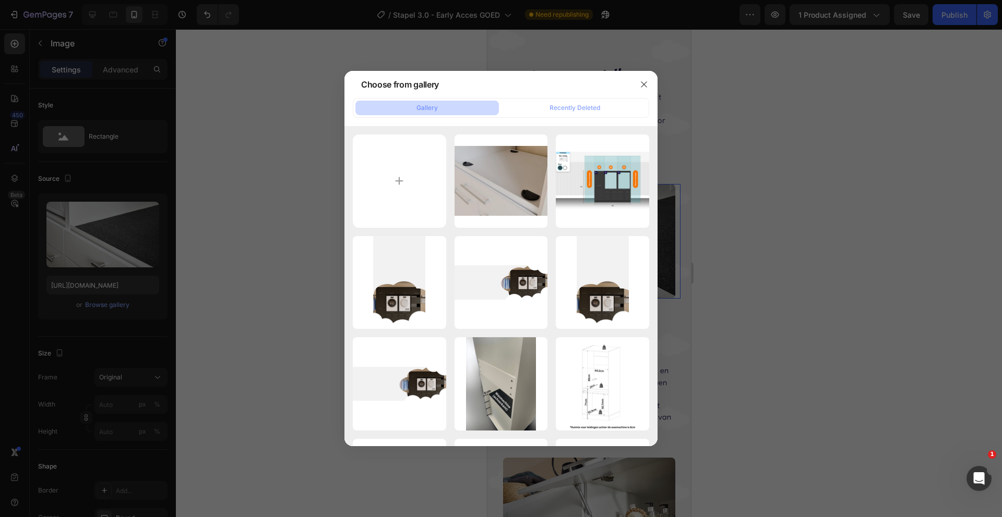
click at [0, 0] on div "Voetje_01 (1) (1).webp 76.01 kb" at bounding box center [0, 0] width 0 height 0
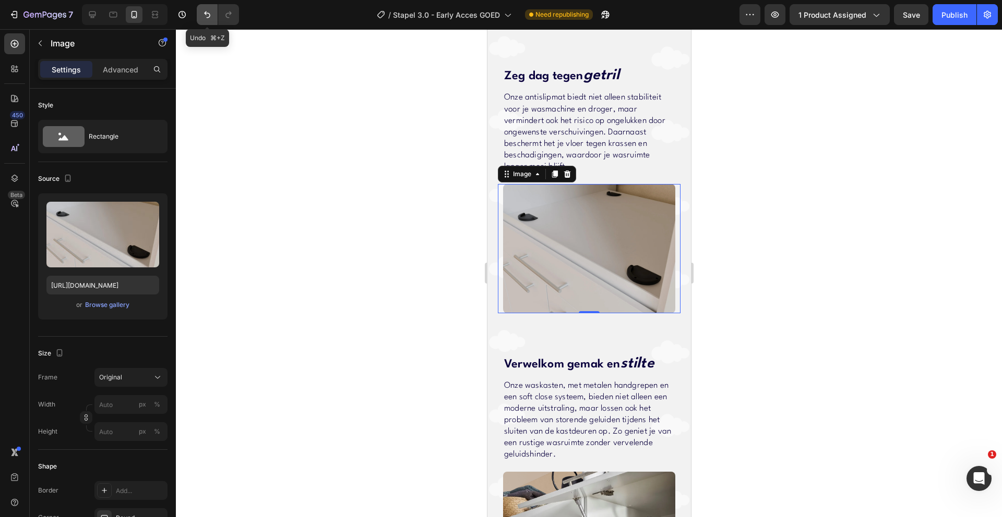
click at [203, 17] on icon "Undo/Redo" at bounding box center [207, 14] width 10 height 10
type input "[URL][DOMAIN_NAME]"
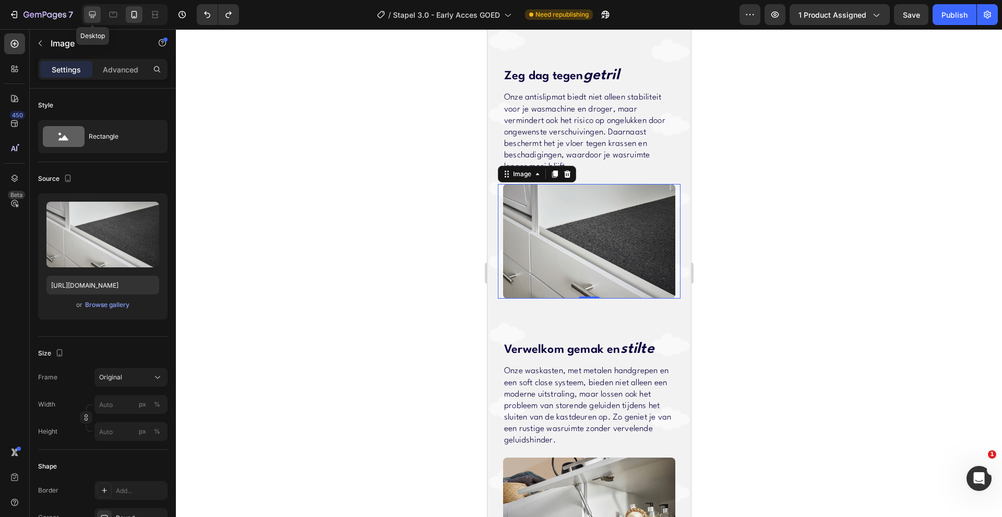
click at [98, 17] on div at bounding box center [92, 14] width 17 height 17
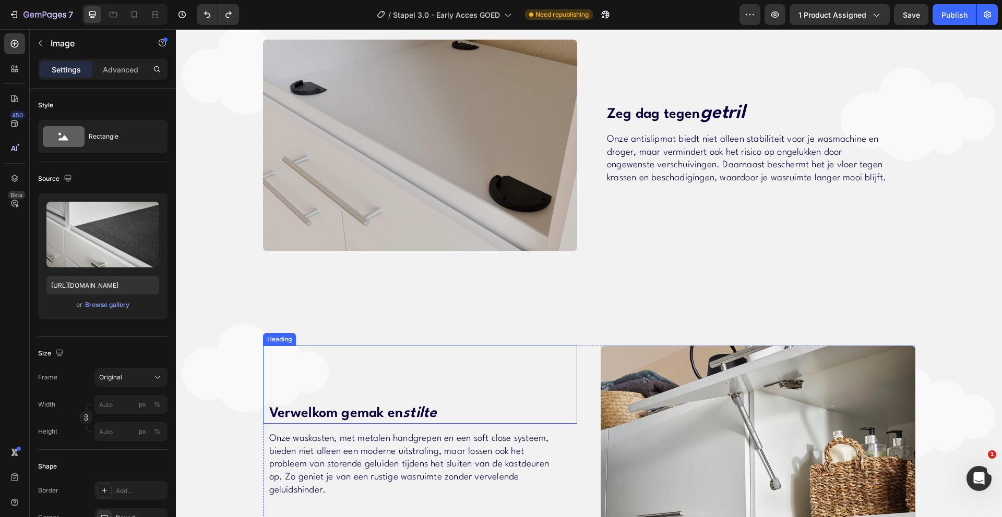
scroll to position [1635, 0]
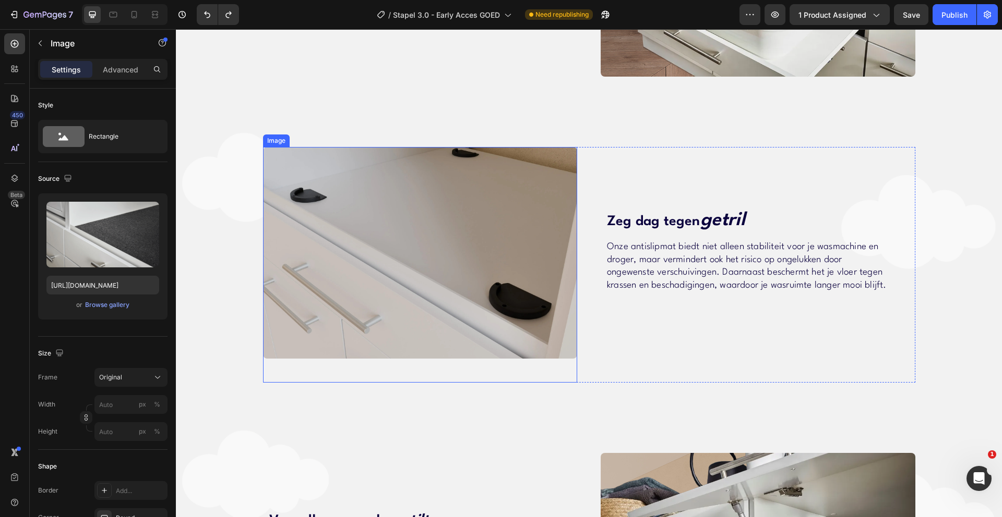
click at [478, 300] on img at bounding box center [420, 253] width 315 height 212
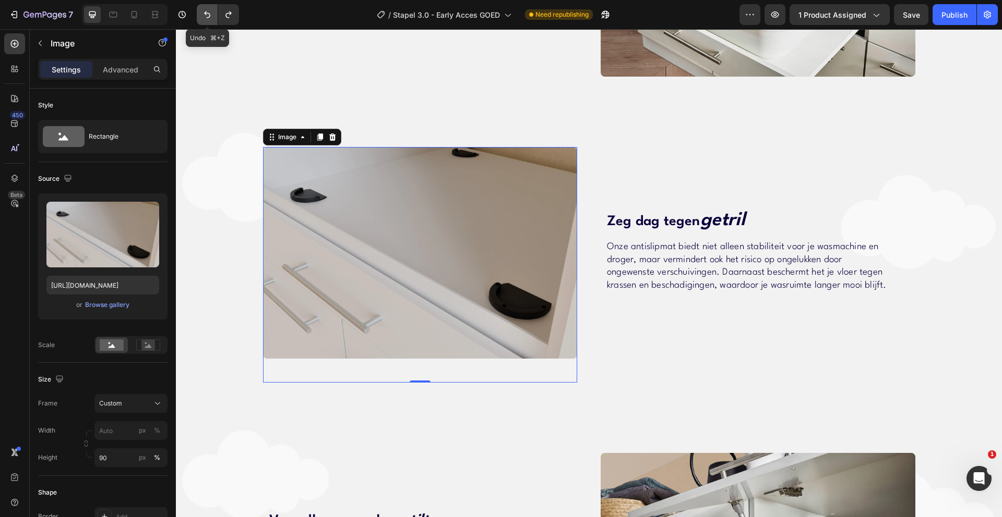
click at [198, 19] on button "Undo/Redo" at bounding box center [207, 14] width 21 height 21
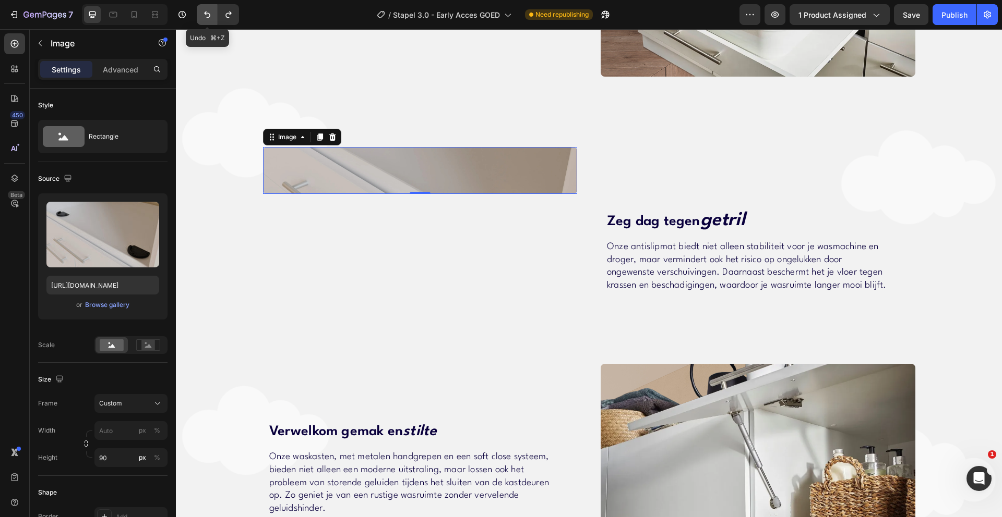
click at [204, 17] on icon "Undo/Redo" at bounding box center [207, 14] width 10 height 10
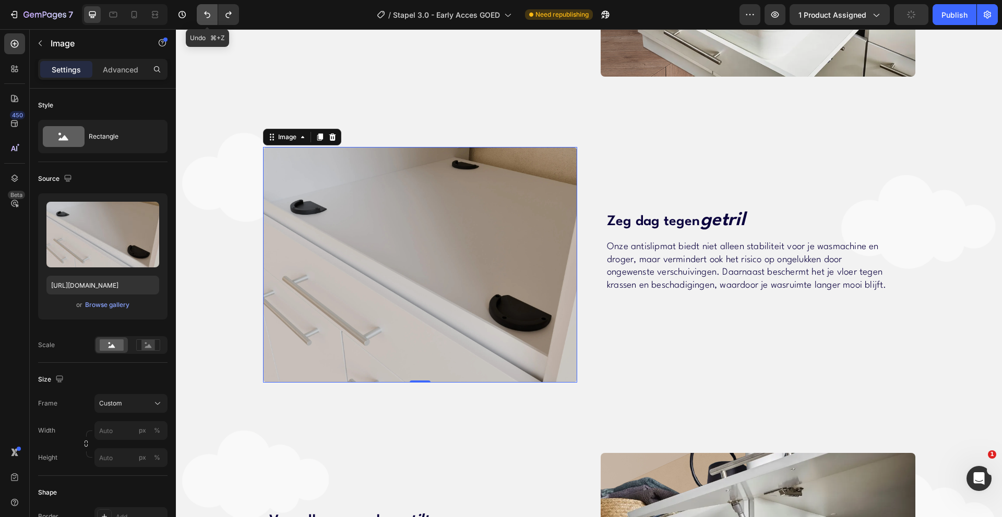
click at [204, 17] on icon "Undo/Redo" at bounding box center [207, 14] width 10 height 10
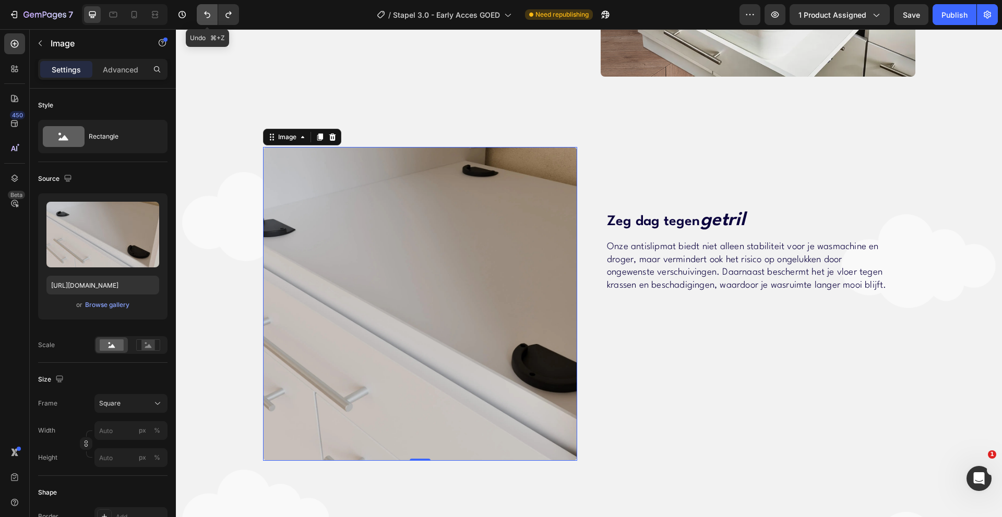
click at [204, 17] on icon "Undo/Redo" at bounding box center [207, 14] width 10 height 10
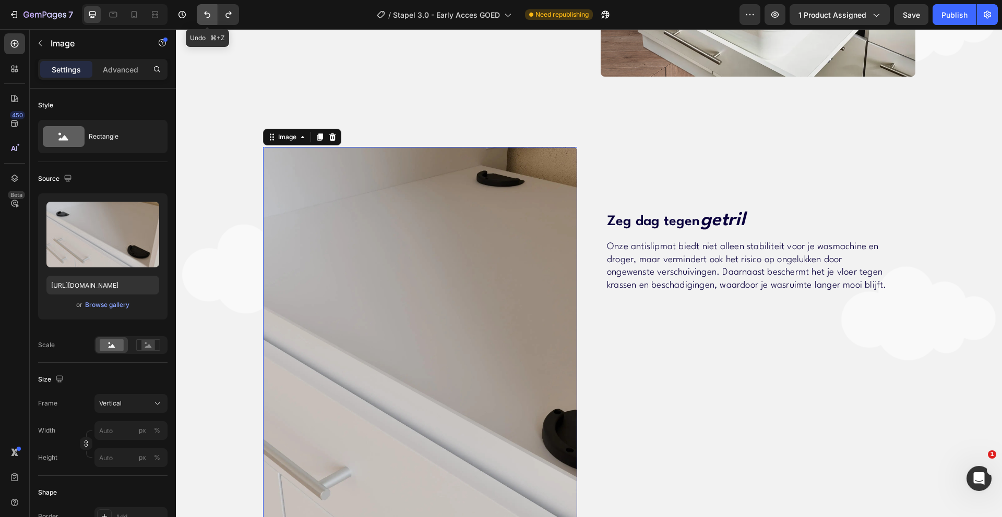
click at [204, 17] on icon "Undo/Redo" at bounding box center [207, 14] width 10 height 10
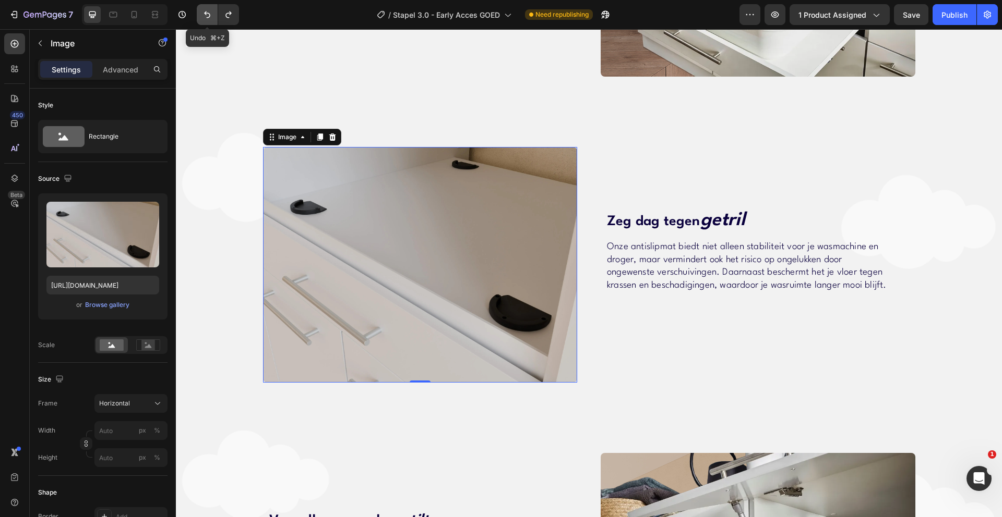
click at [204, 17] on icon "Undo/Redo" at bounding box center [207, 14] width 10 height 10
type input "[URL][DOMAIN_NAME]"
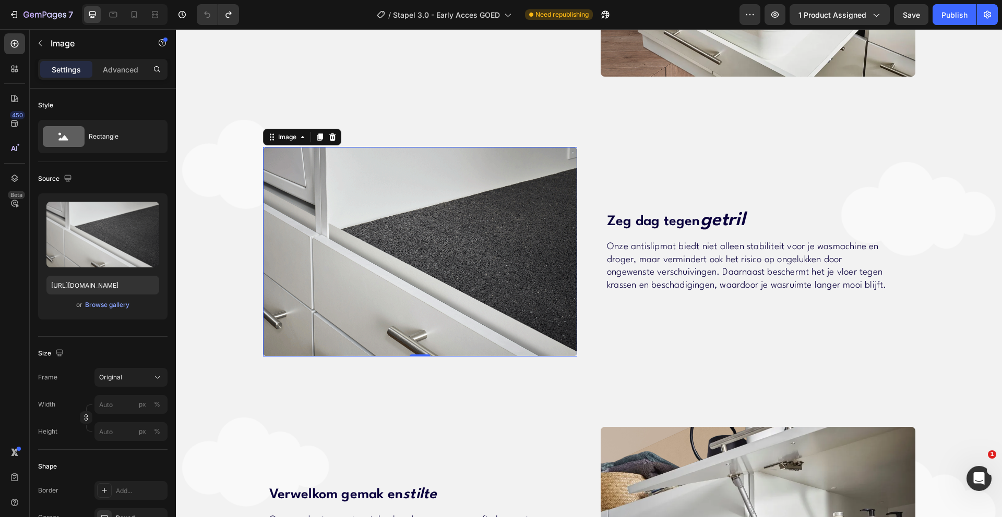
click at [378, 257] on img at bounding box center [420, 252] width 315 height 210
click at [103, 284] on input "[URL][DOMAIN_NAME]" at bounding box center [102, 285] width 113 height 19
